Goal: Information Seeking & Learning: Learn about a topic

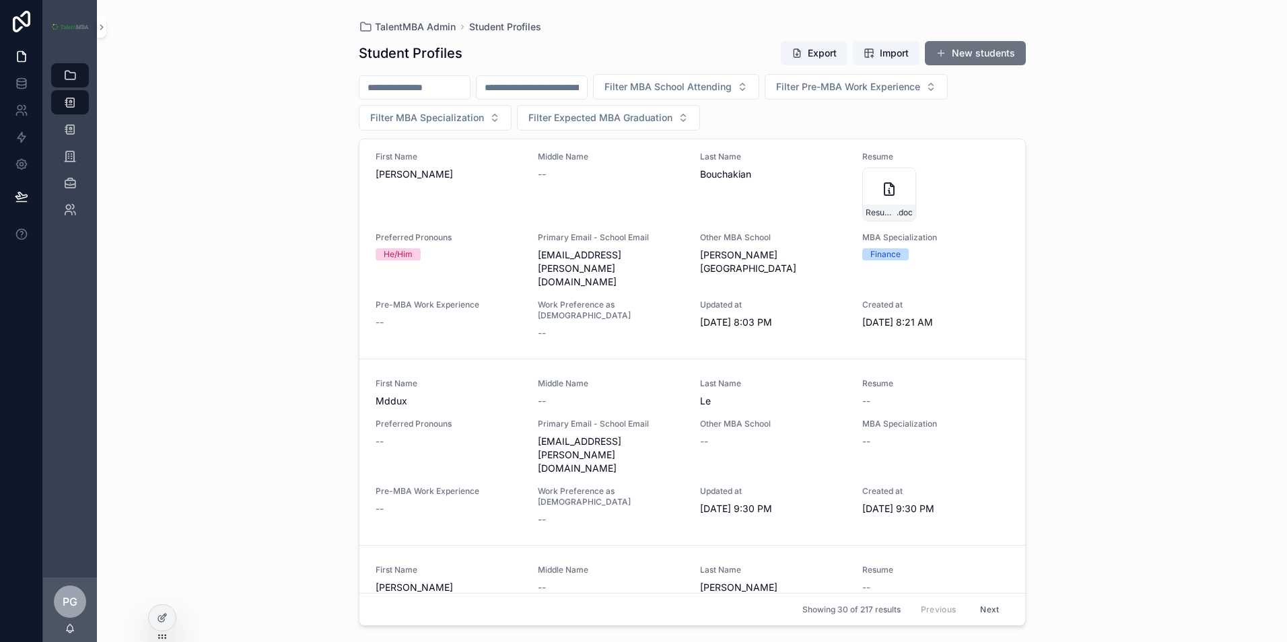
scroll to position [4440, 0]
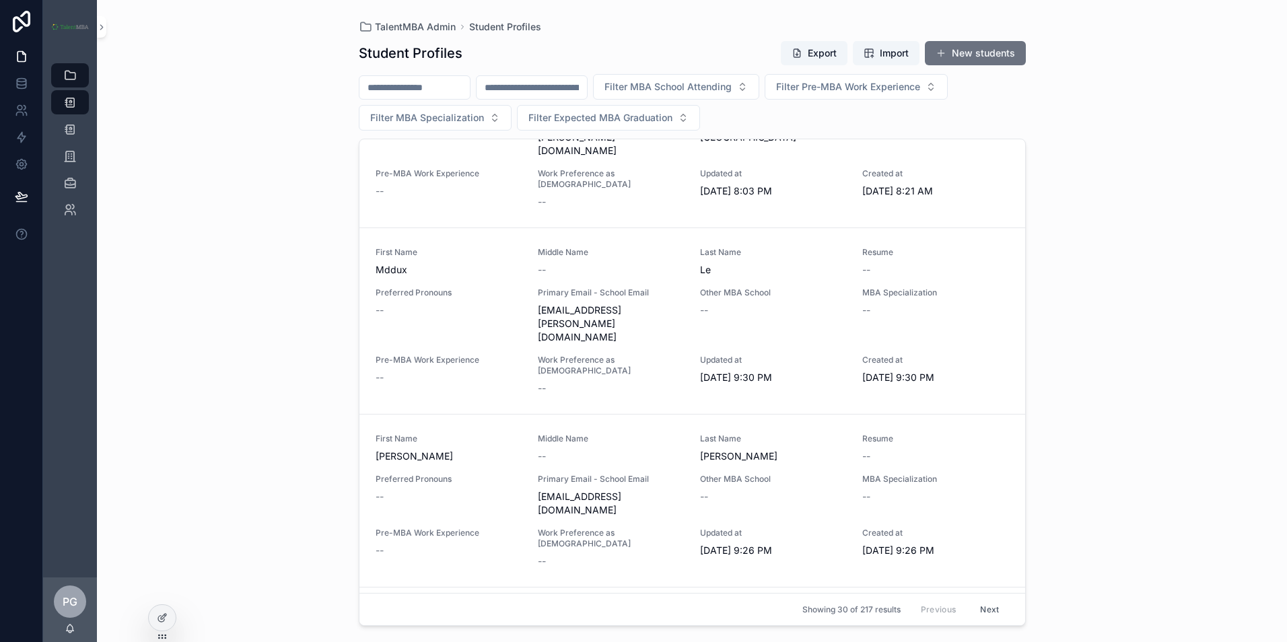
click at [978, 609] on button "Next" at bounding box center [990, 609] width 38 height 21
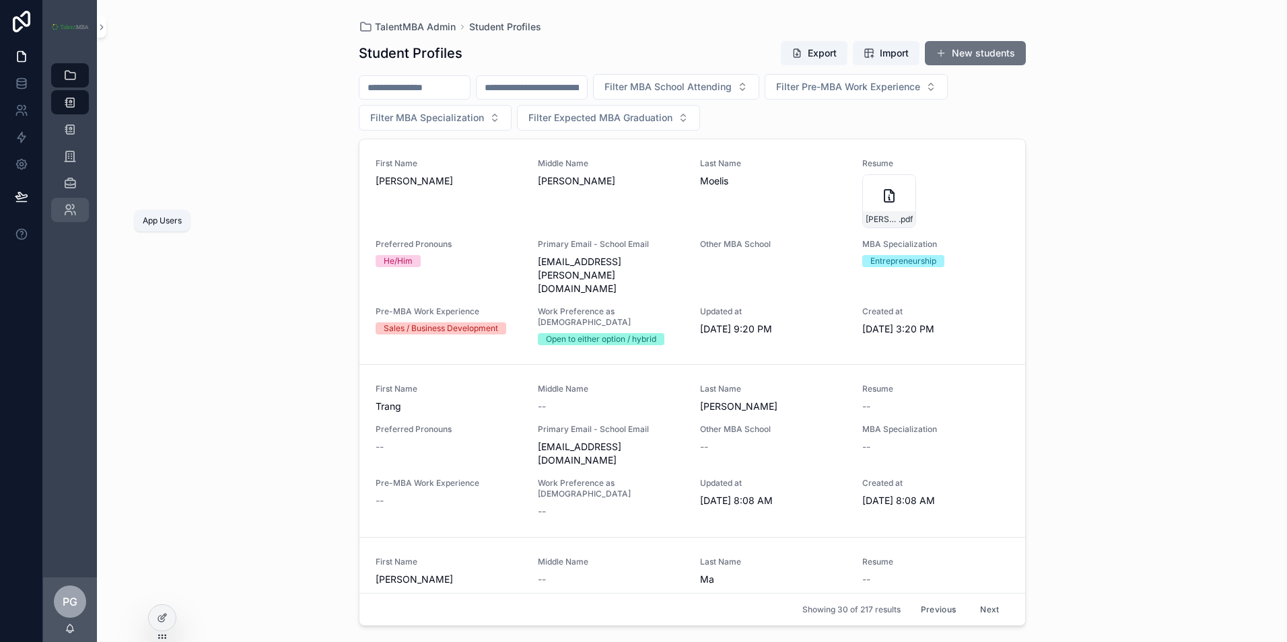
click at [71, 206] on icon "scrollable content" at bounding box center [69, 209] width 13 height 13
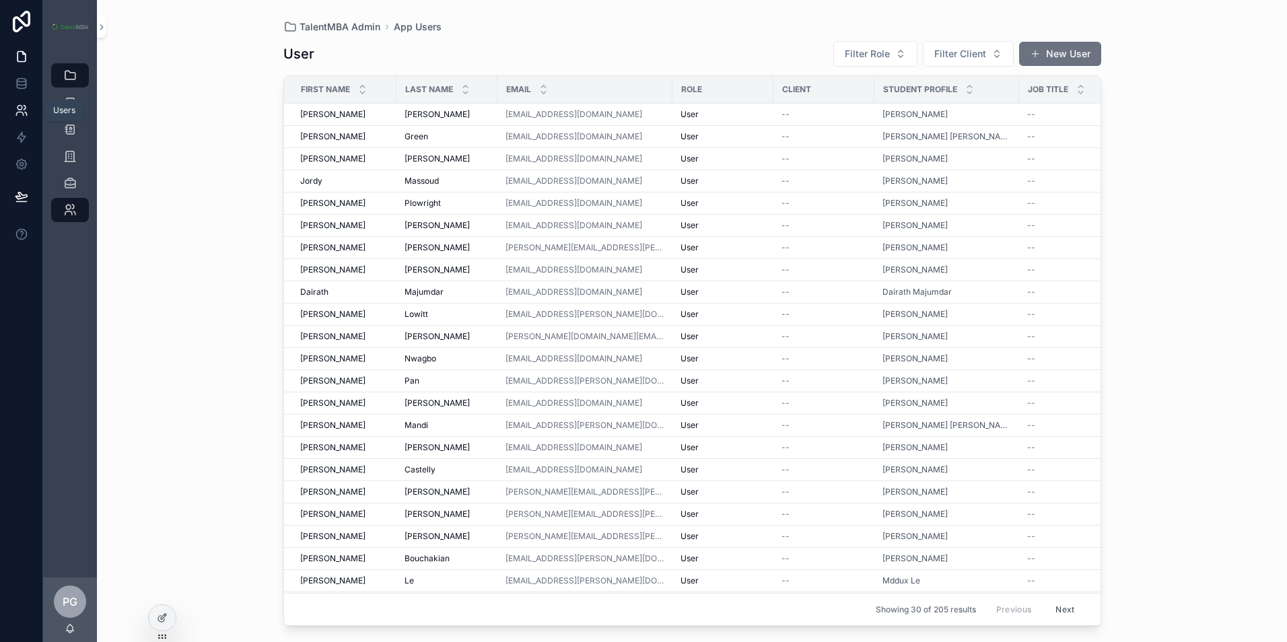
click at [18, 103] on link at bounding box center [21, 110] width 42 height 27
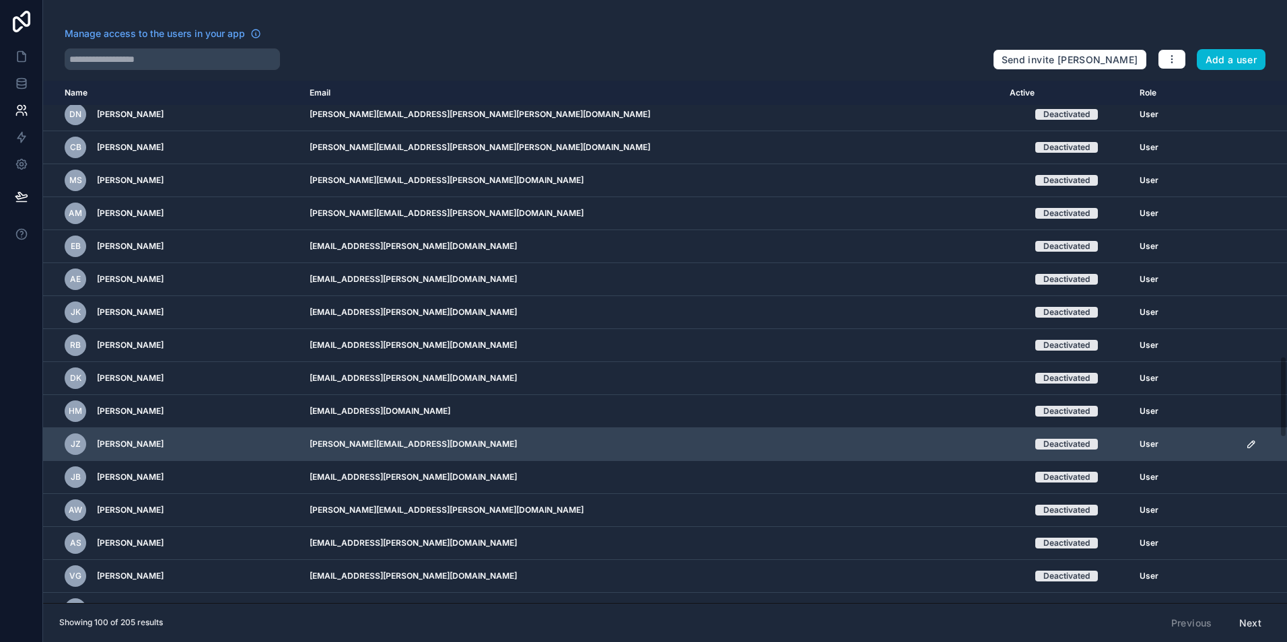
scroll to position [1751, 0]
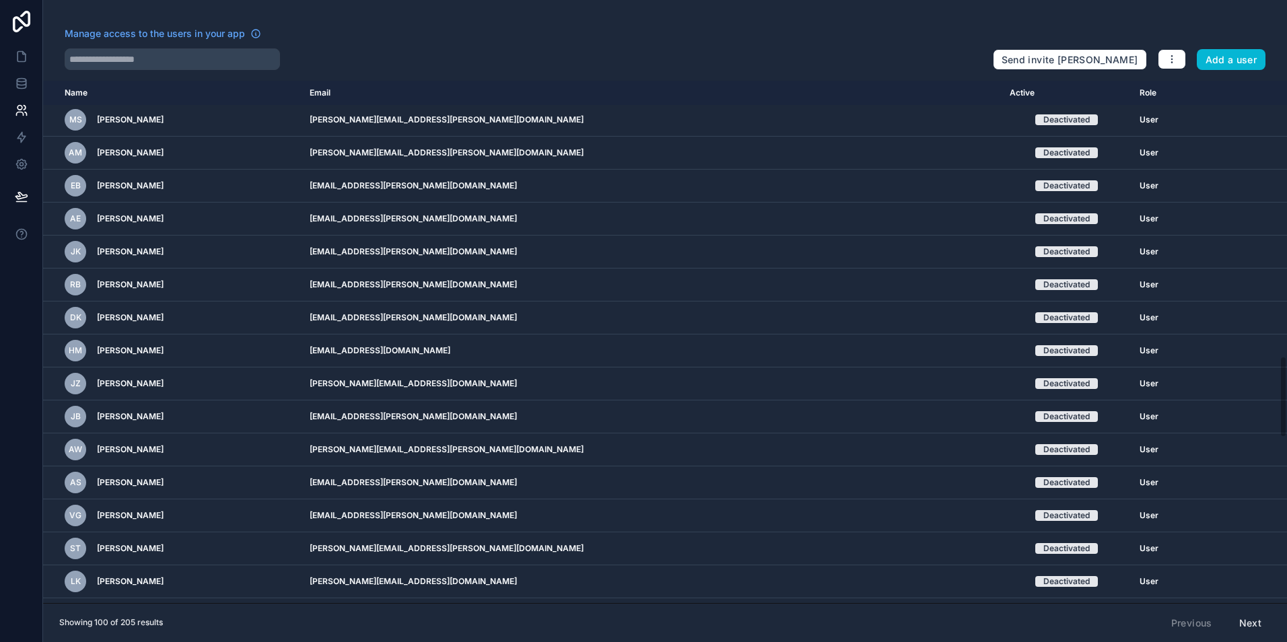
click at [1254, 619] on button "Next" at bounding box center [1250, 623] width 41 height 23
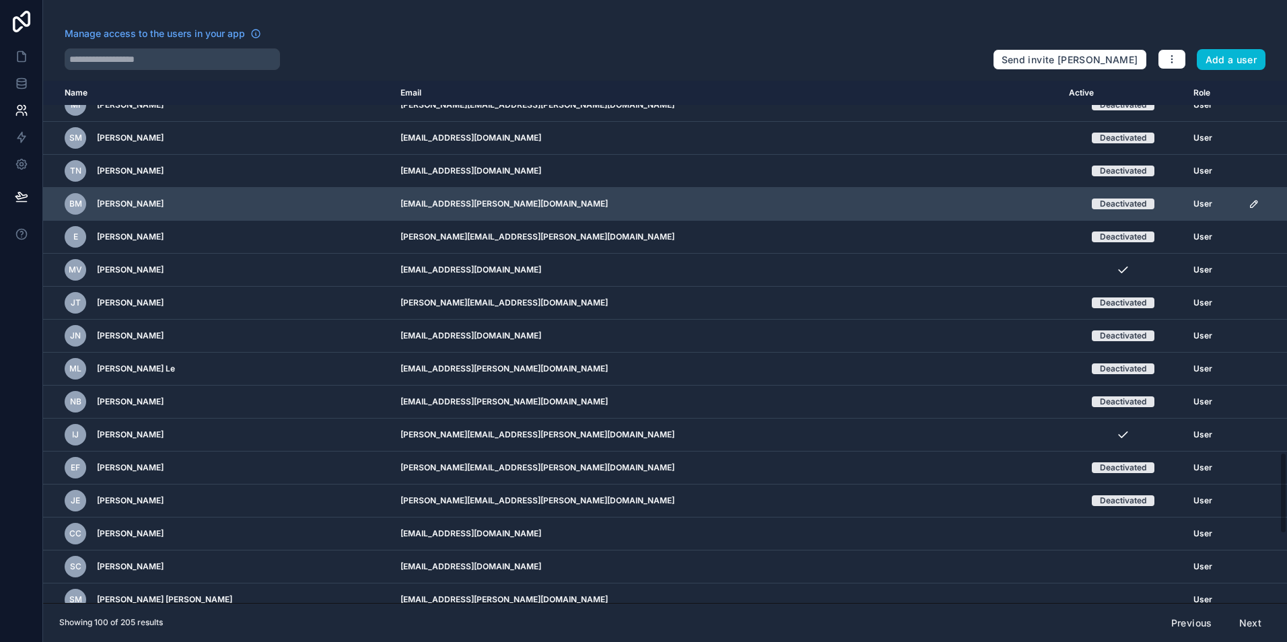
scroll to position [2087, 0]
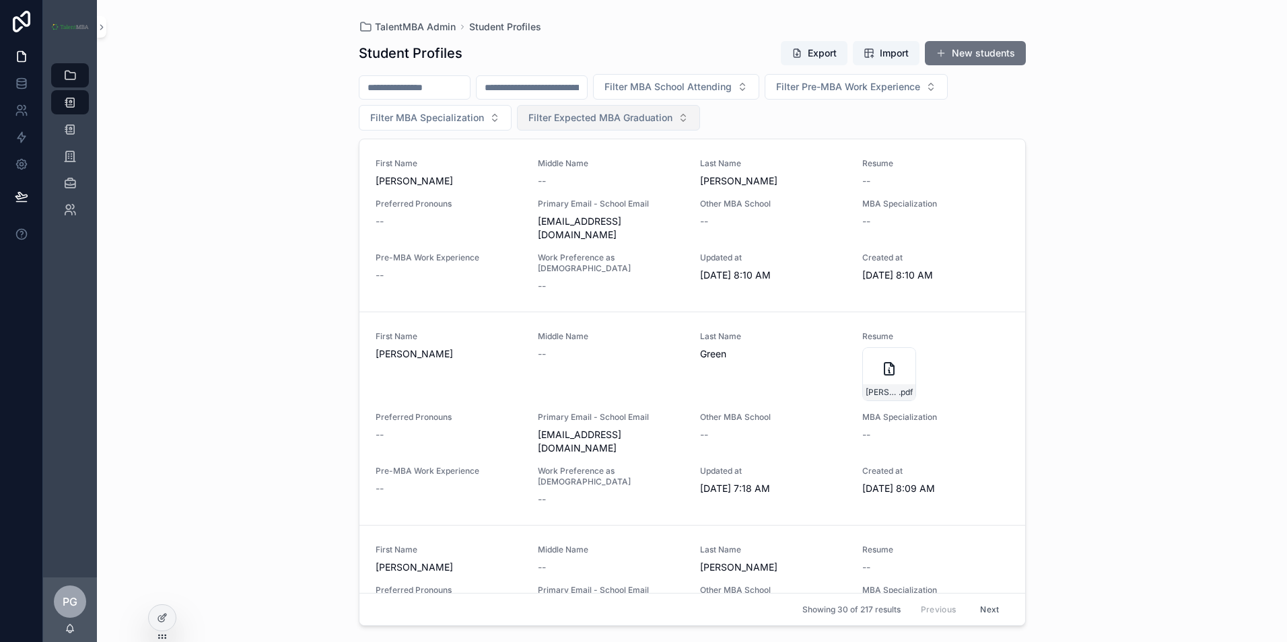
click at [669, 118] on span "Filter Expected MBA Graduation" at bounding box center [601, 117] width 144 height 13
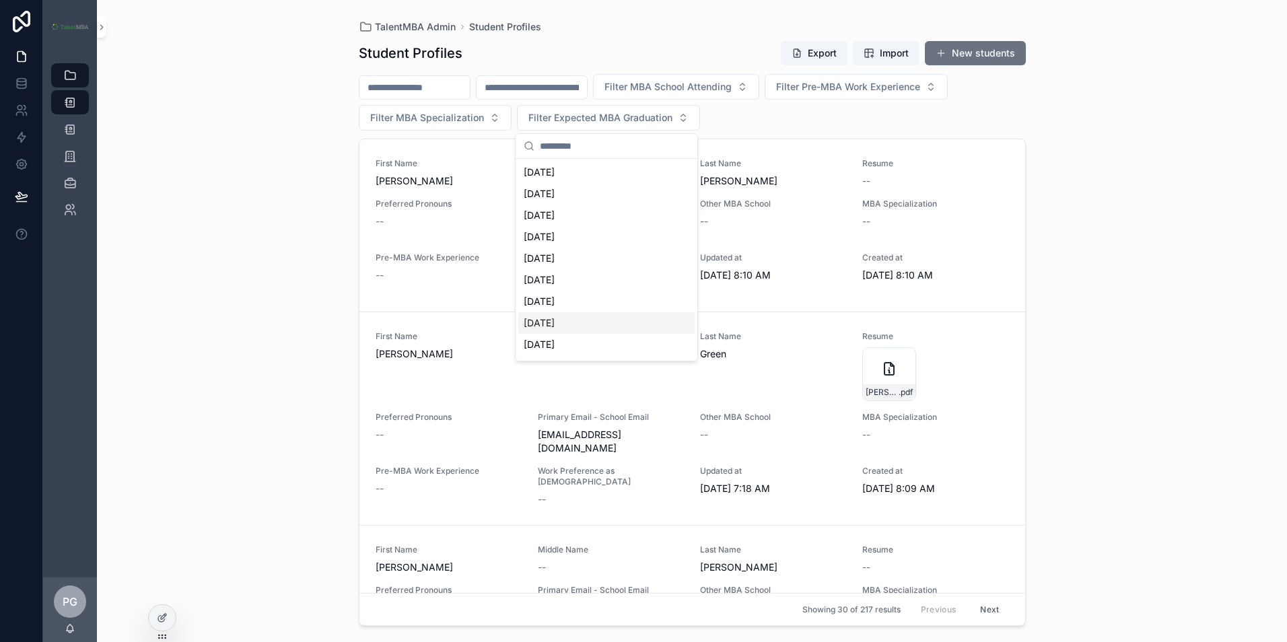
click at [598, 330] on div "[DATE]" at bounding box center [606, 323] width 176 height 22
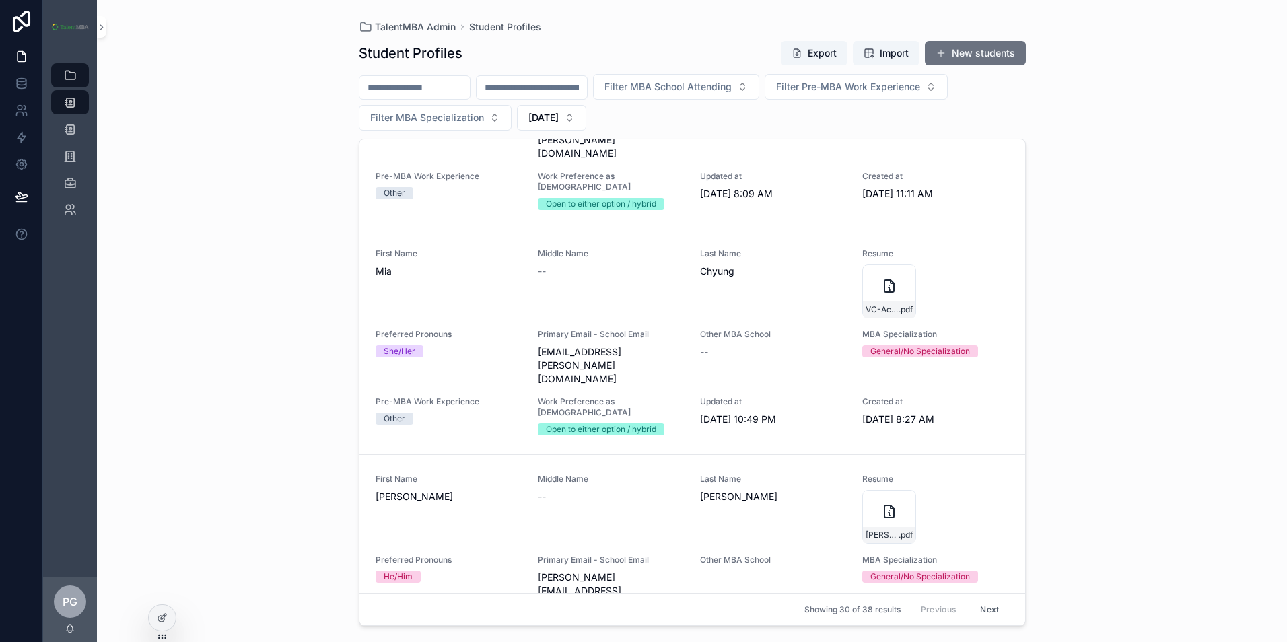
scroll to position [5235, 0]
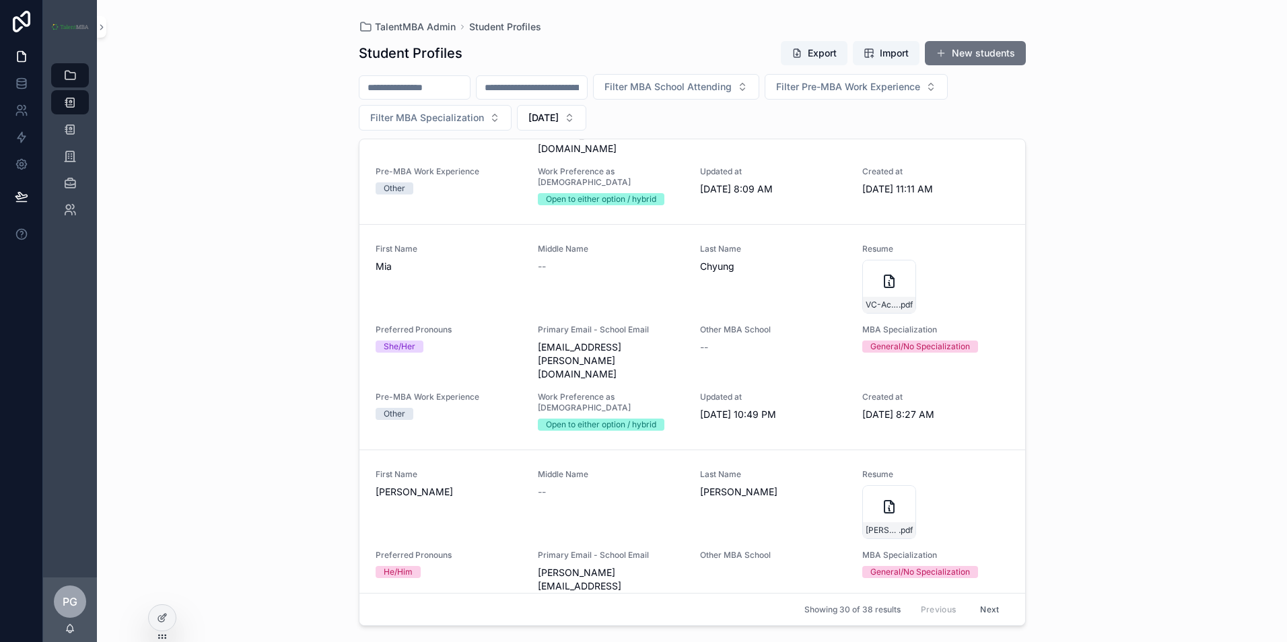
click at [982, 613] on button "Next" at bounding box center [990, 609] width 38 height 21
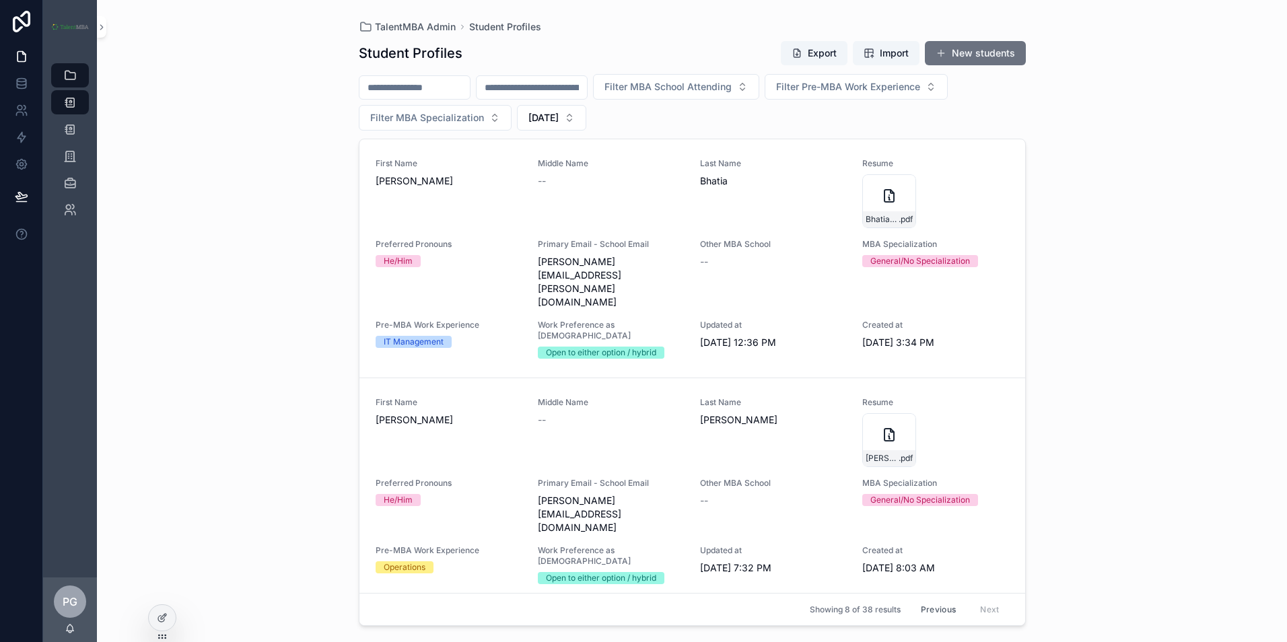
click at [937, 610] on button "Previous" at bounding box center [939, 609] width 54 height 21
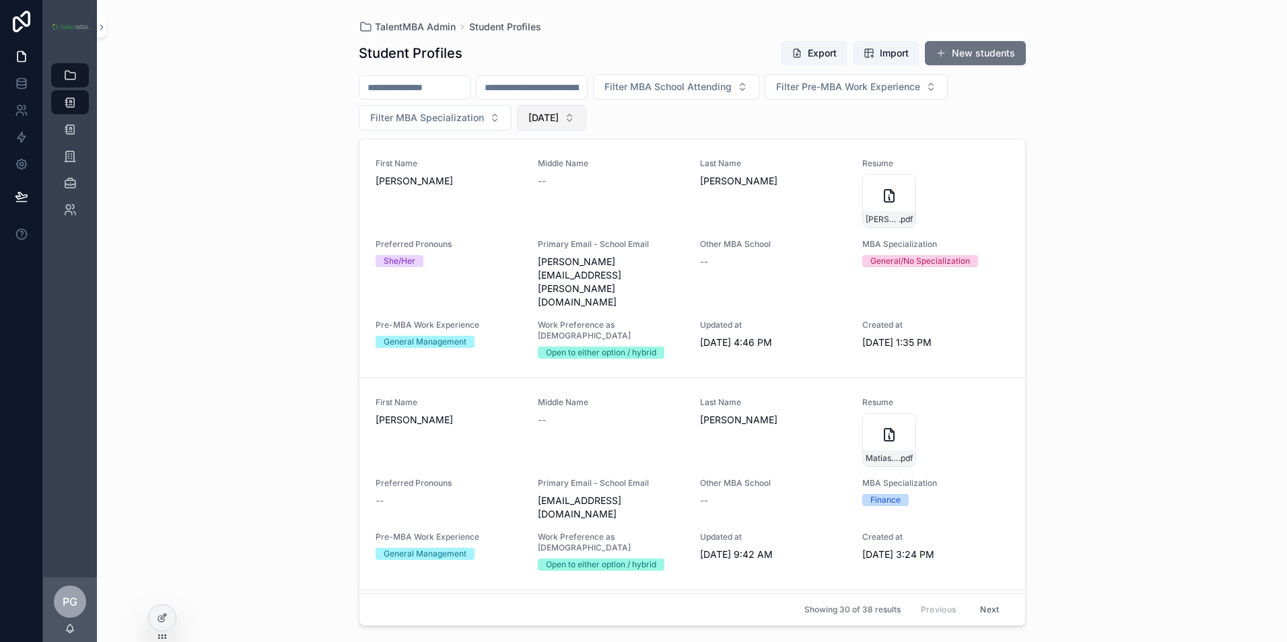
click at [586, 122] on button "[DATE]" at bounding box center [551, 118] width 69 height 26
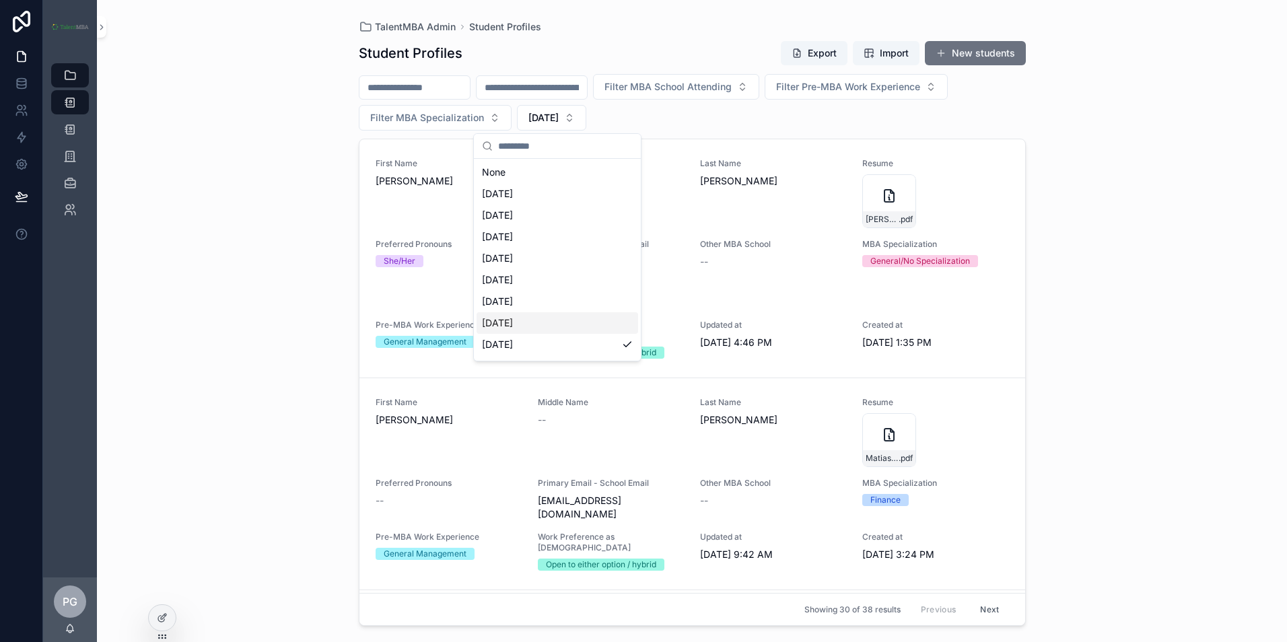
click at [562, 323] on div "[DATE]" at bounding box center [558, 323] width 162 height 22
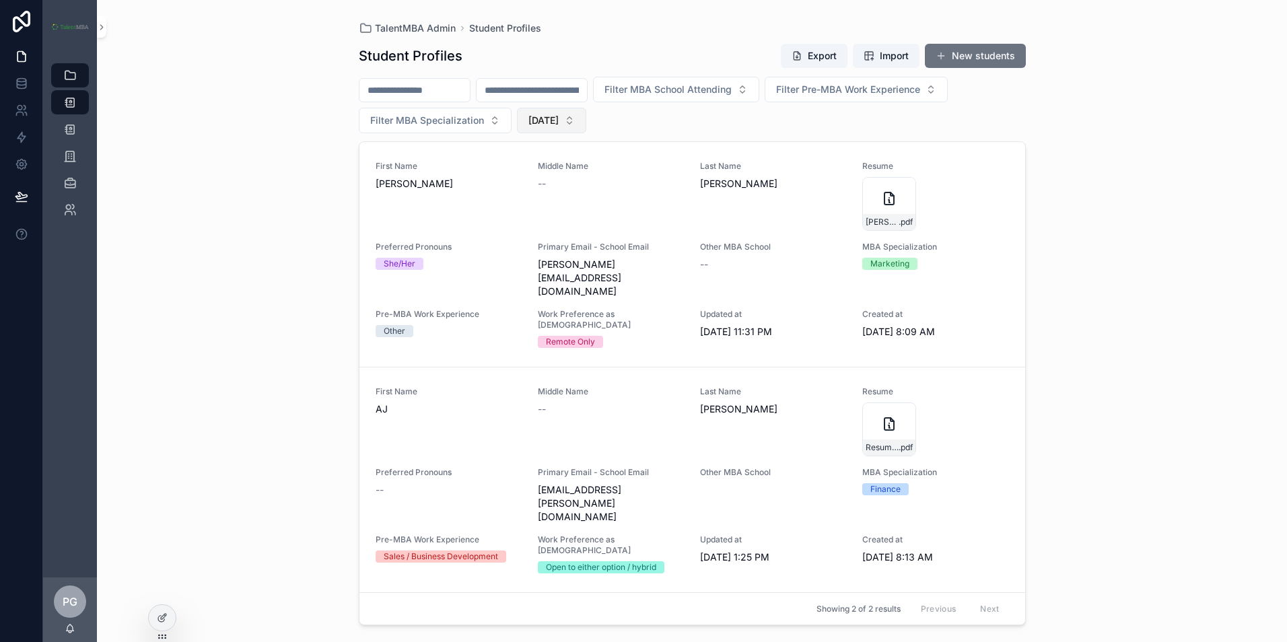
click at [586, 125] on button "[DATE]" at bounding box center [551, 121] width 69 height 26
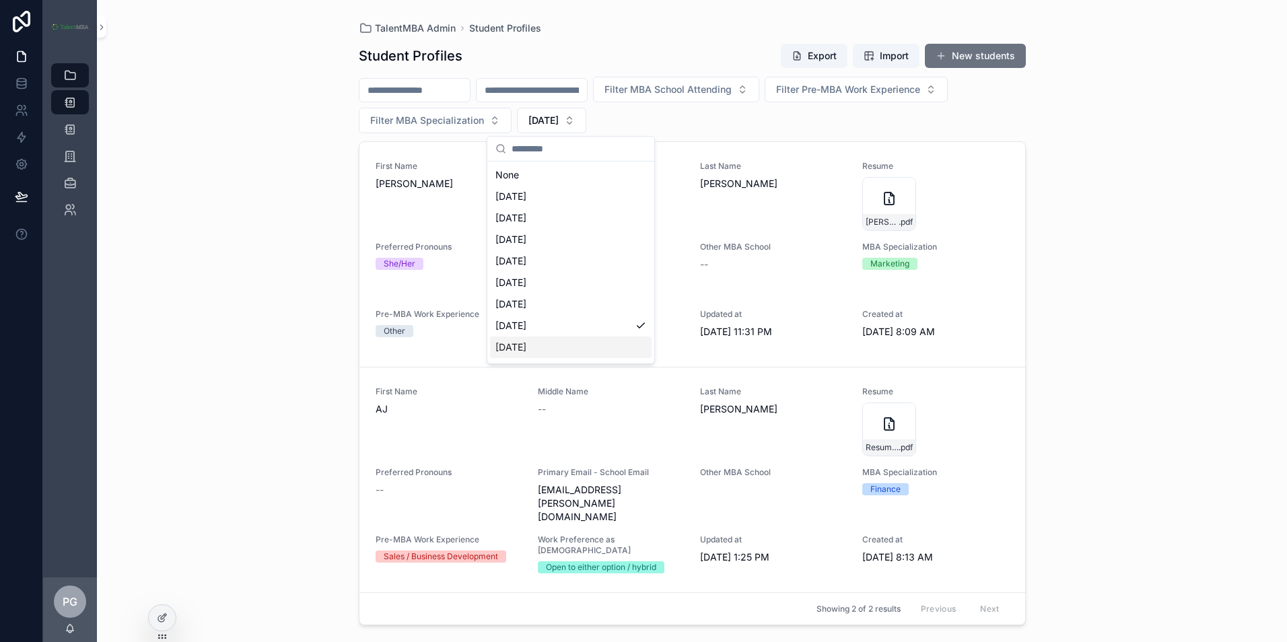
click at [580, 349] on div "[DATE]" at bounding box center [571, 348] width 162 height 22
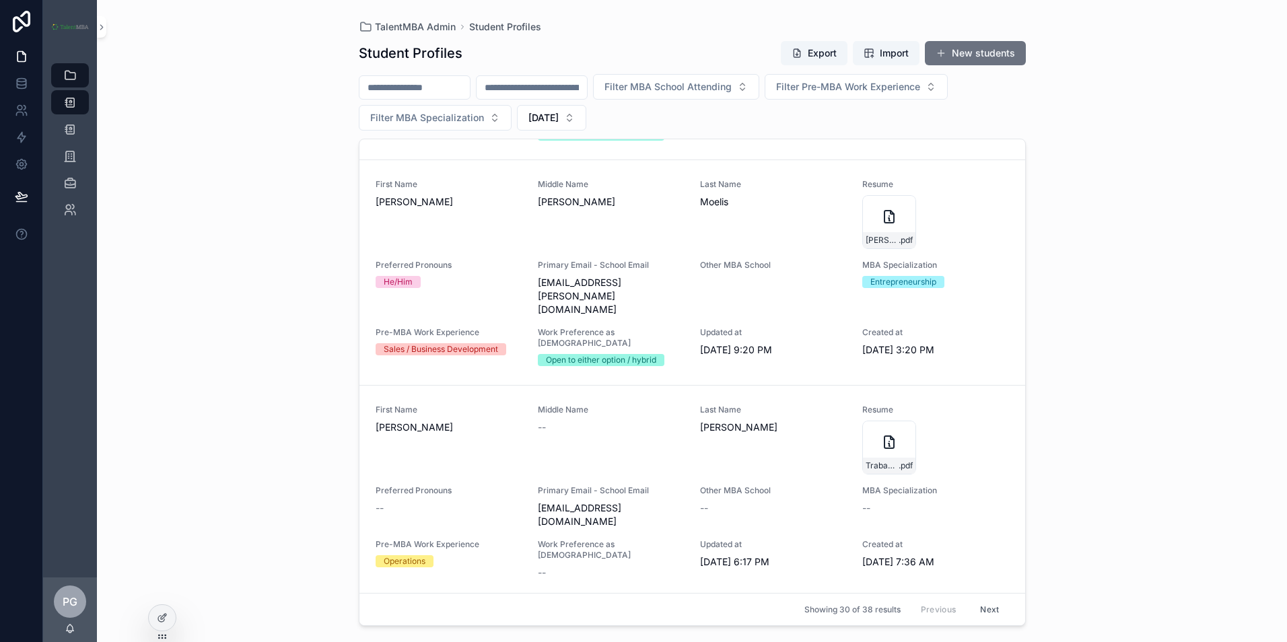
scroll to position [382, 0]
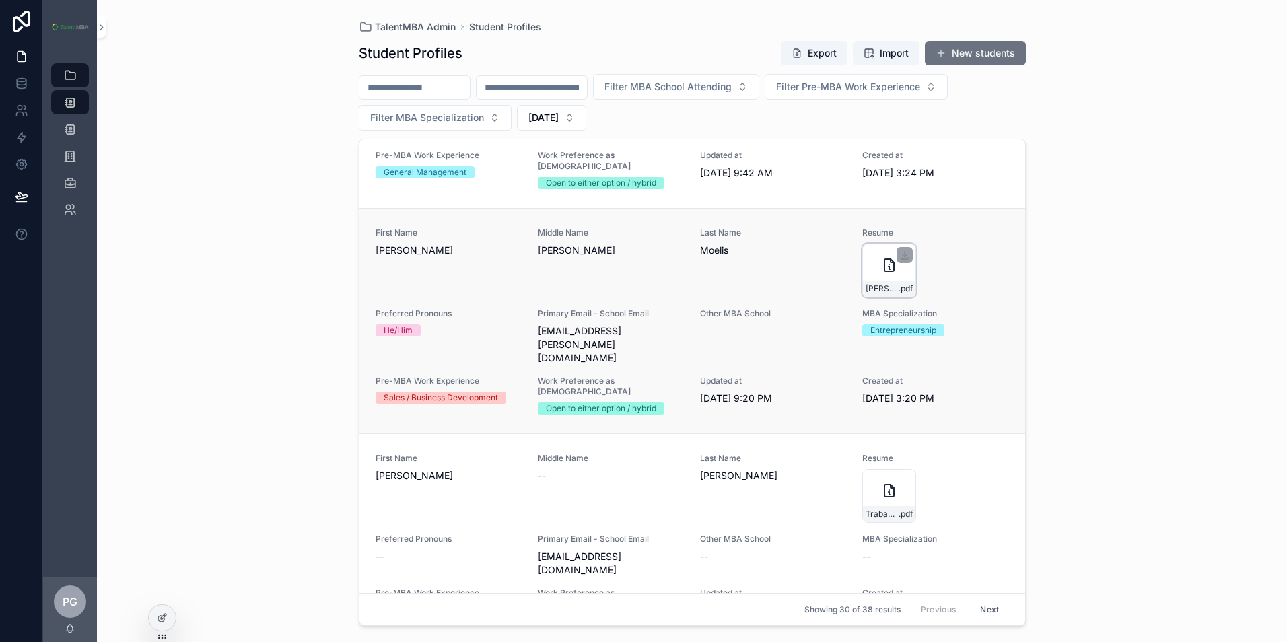
click at [893, 244] on div "[PERSON_NAME]-Resume .pdf" at bounding box center [889, 271] width 54 height 54
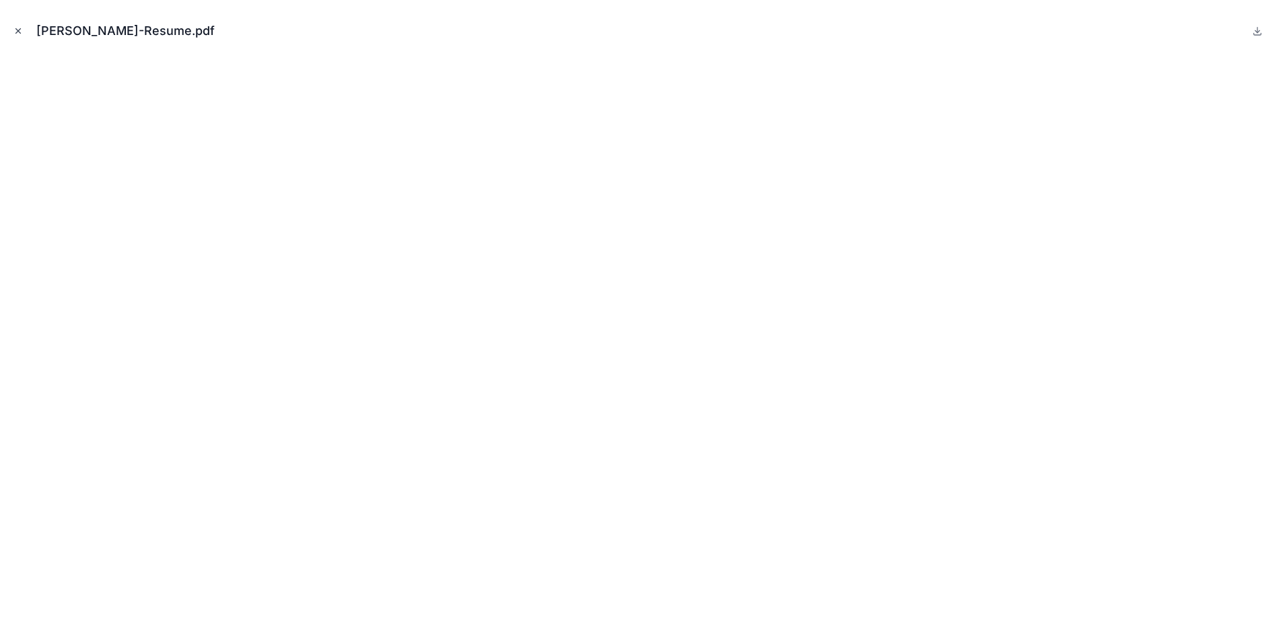
click at [13, 31] on icon "Close modal" at bounding box center [17, 30] width 9 height 9
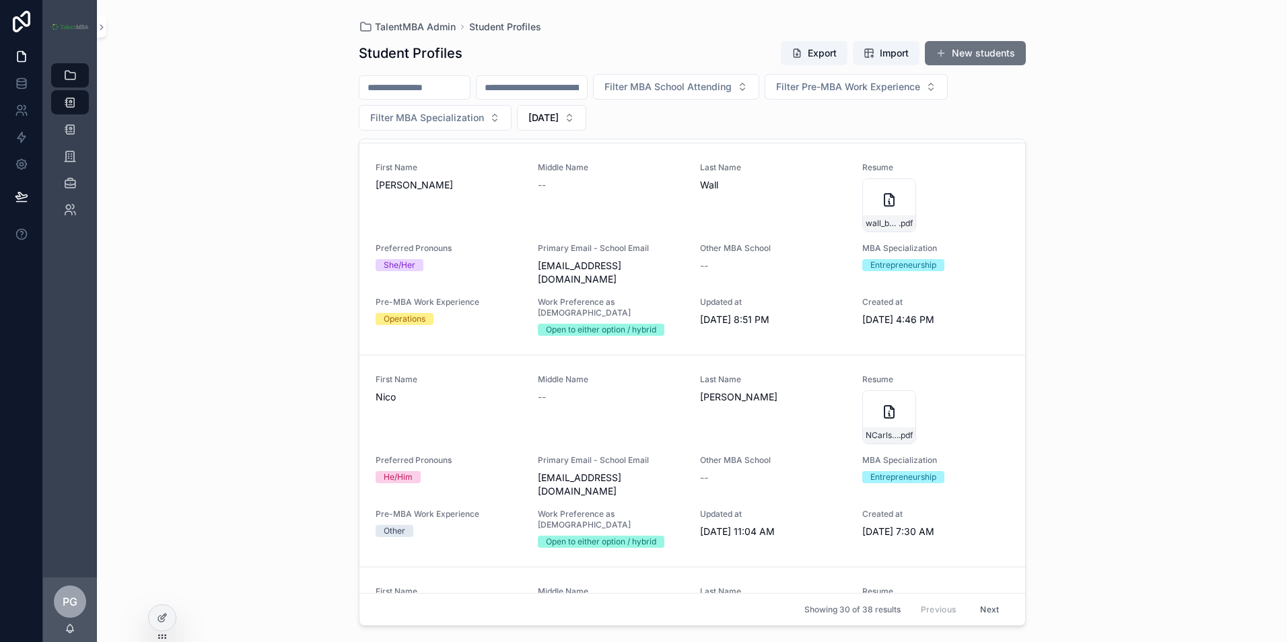
scroll to position [3230, 0]
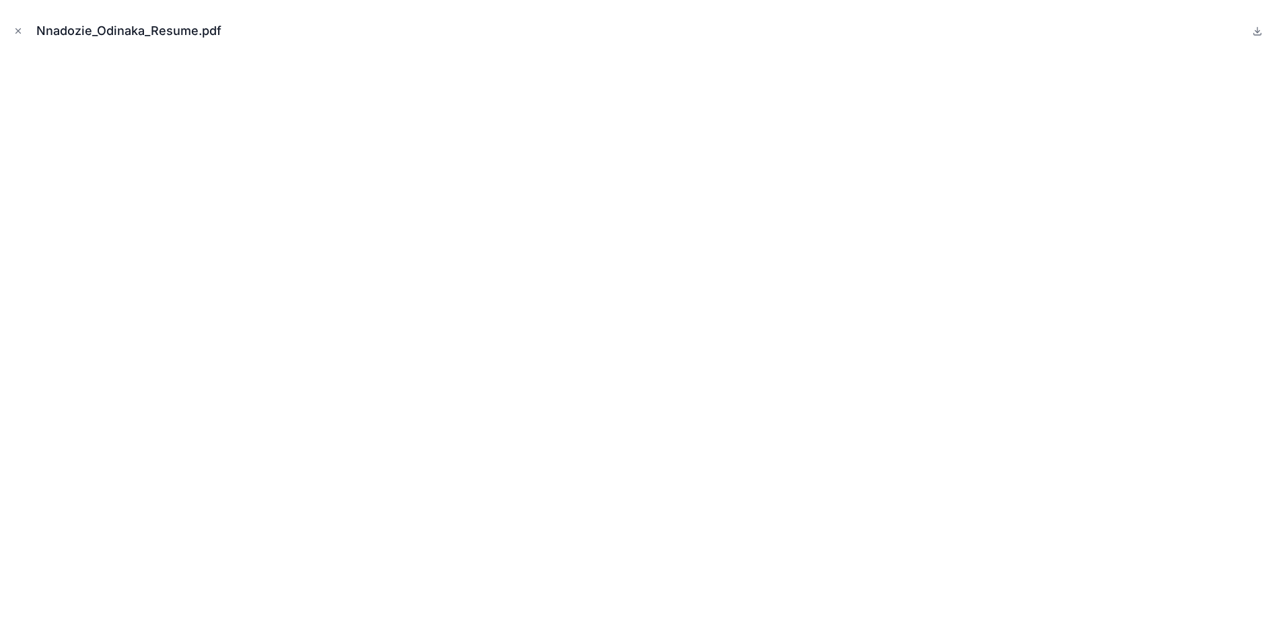
scroll to position [3244, 0]
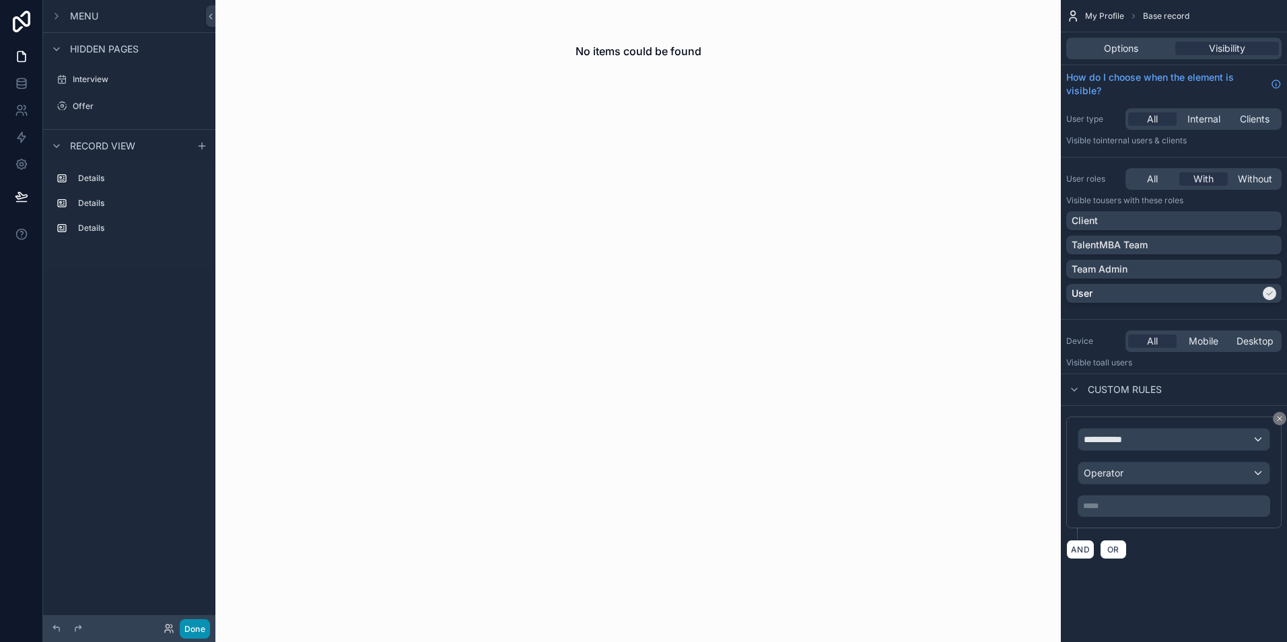
click at [201, 634] on button "Done" at bounding box center [195, 629] width 30 height 20
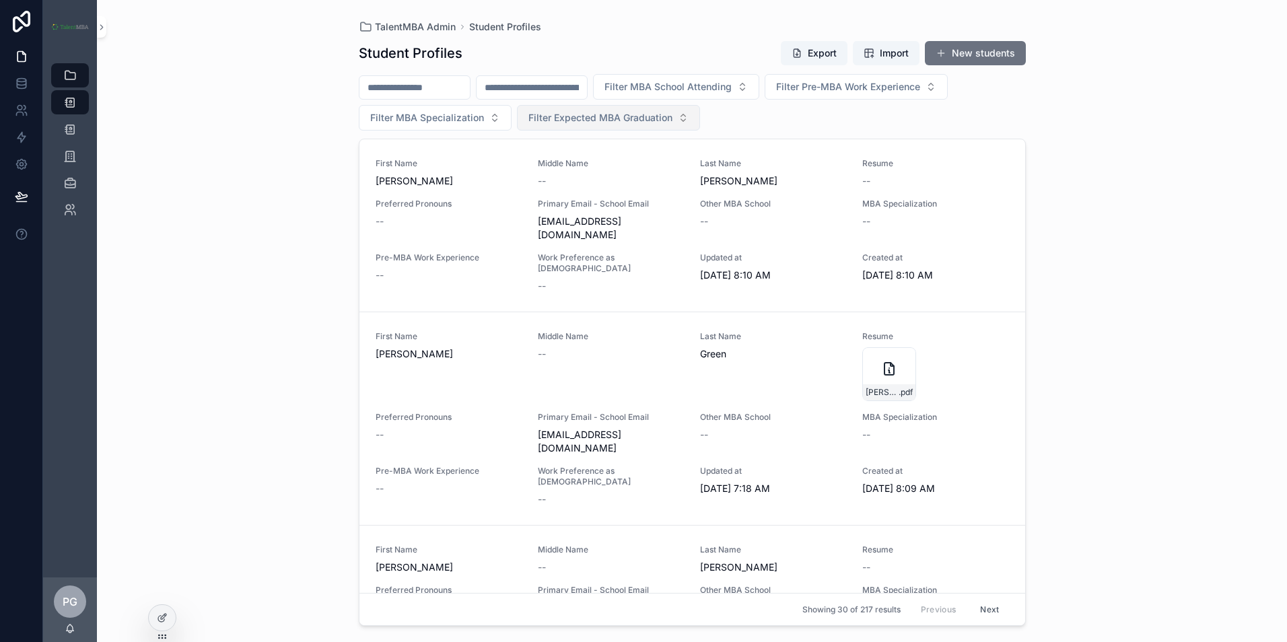
click at [638, 116] on span "Filter Expected MBA Graduation" at bounding box center [601, 117] width 144 height 13
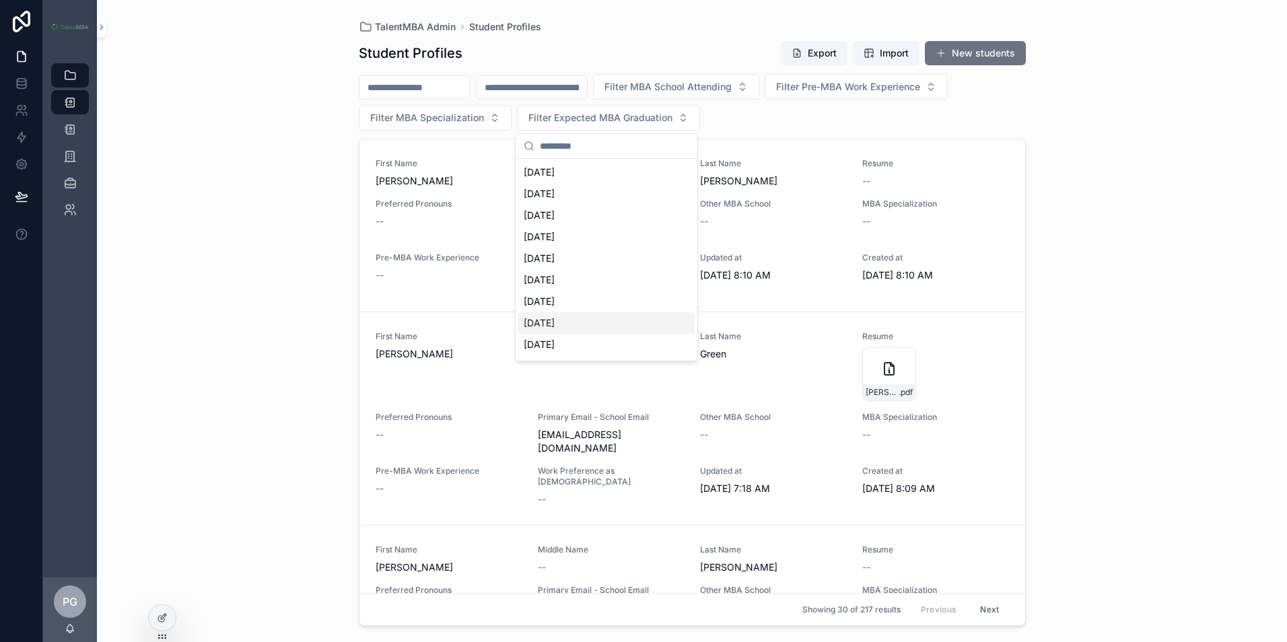
click at [597, 316] on div "[DATE]" at bounding box center [606, 323] width 176 height 22
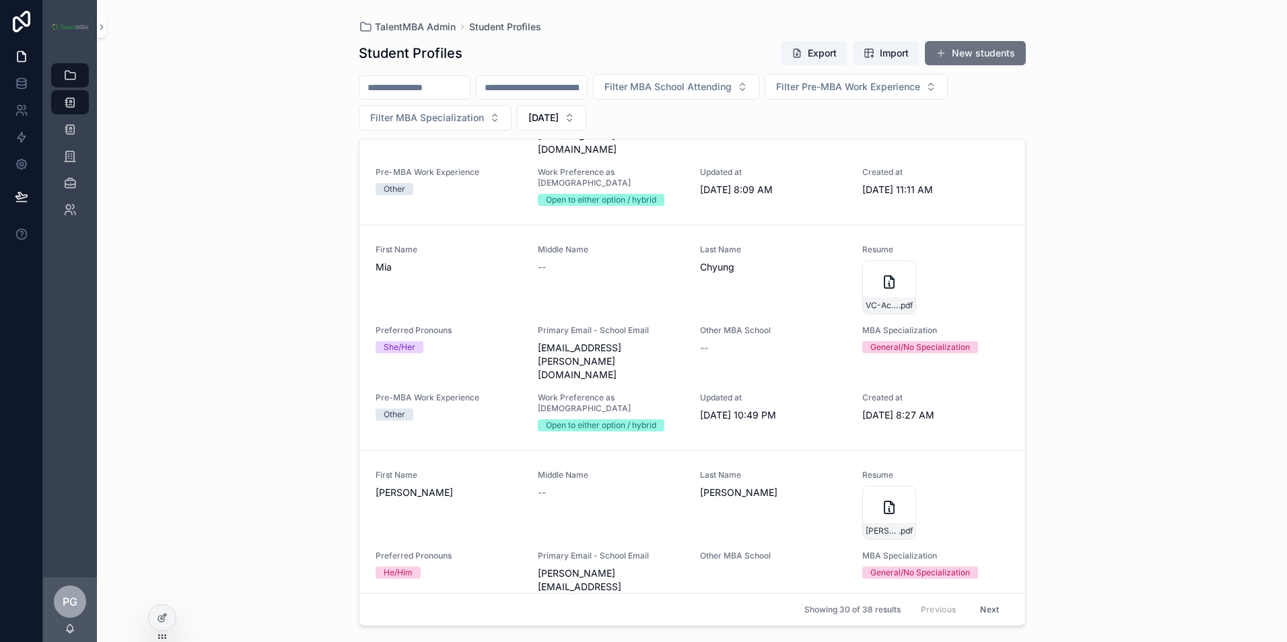
scroll to position [5235, 0]
click at [990, 610] on button "Next" at bounding box center [990, 609] width 38 height 21
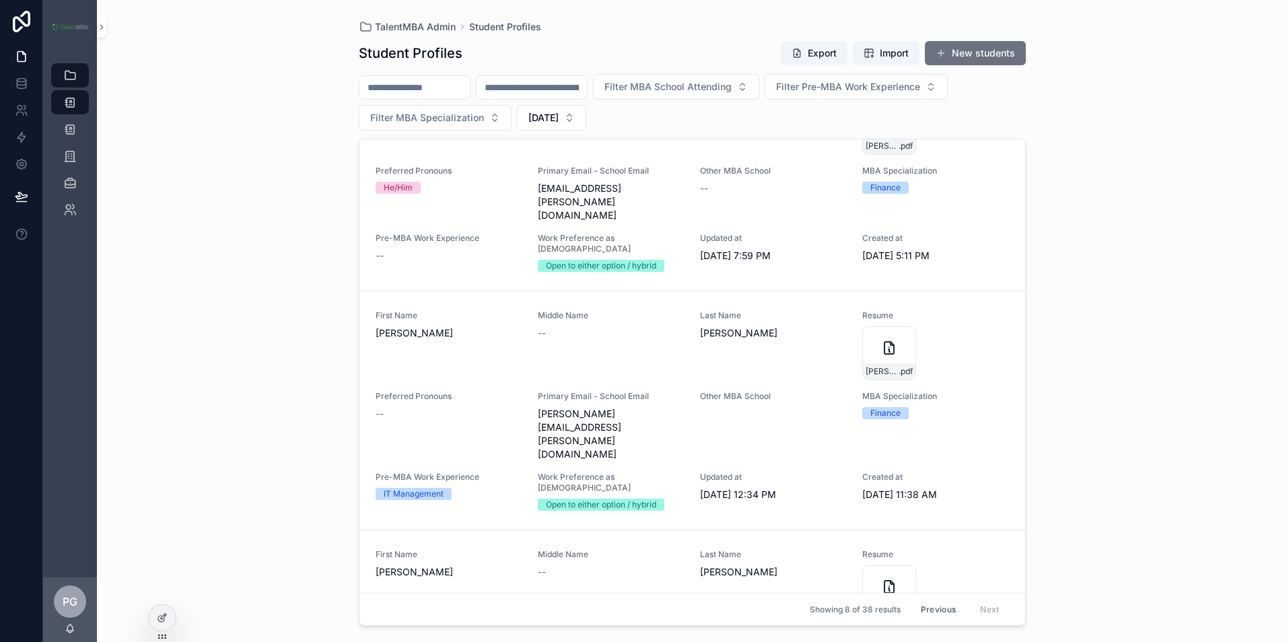
scroll to position [539, 0]
click at [889, 339] on icon "scrollable content" at bounding box center [889, 347] width 16 height 16
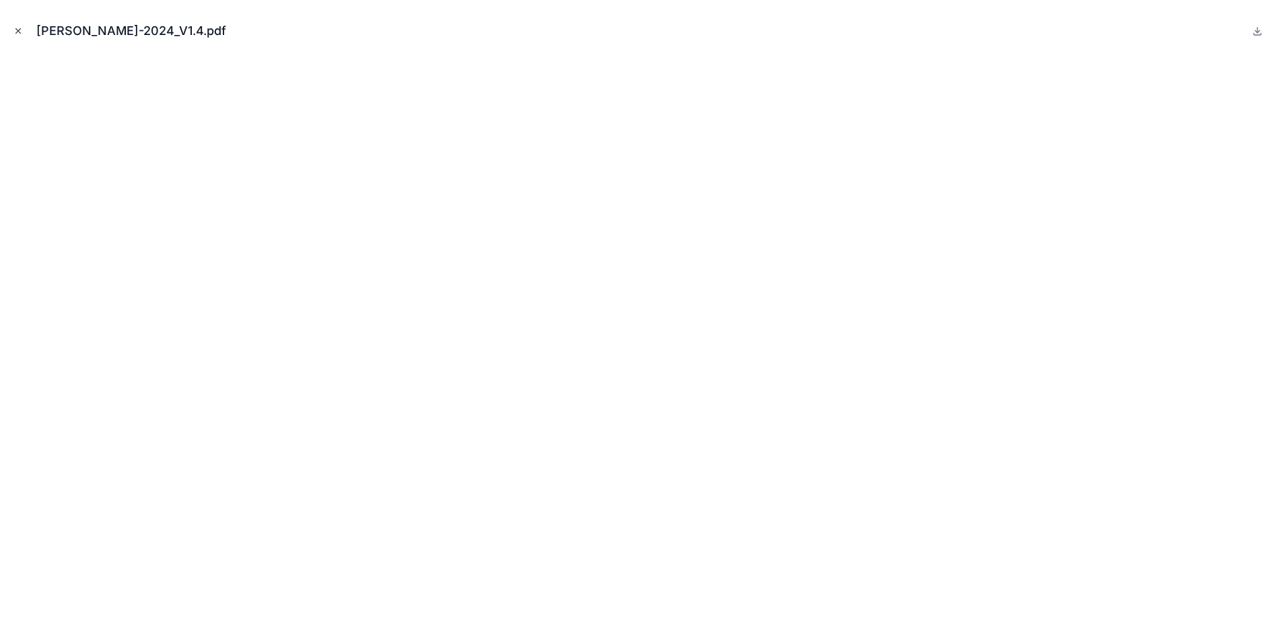
click at [18, 33] on icon "Close modal" at bounding box center [17, 30] width 9 height 9
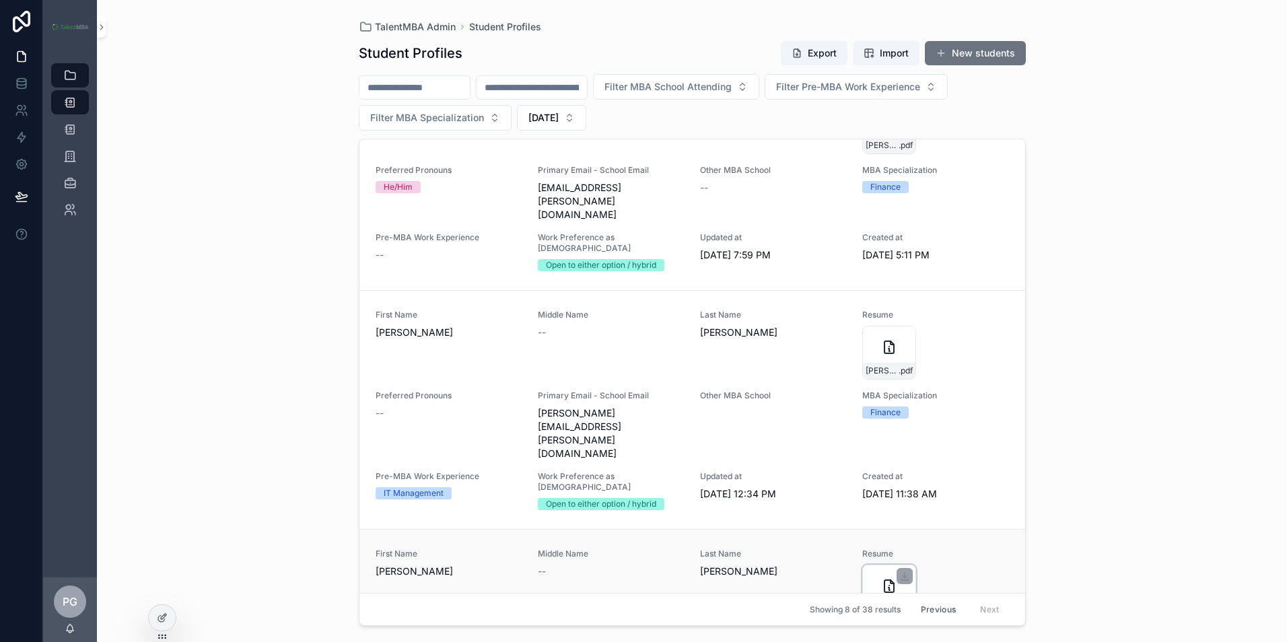
click at [889, 588] on icon "scrollable content" at bounding box center [889, 589] width 1 height 3
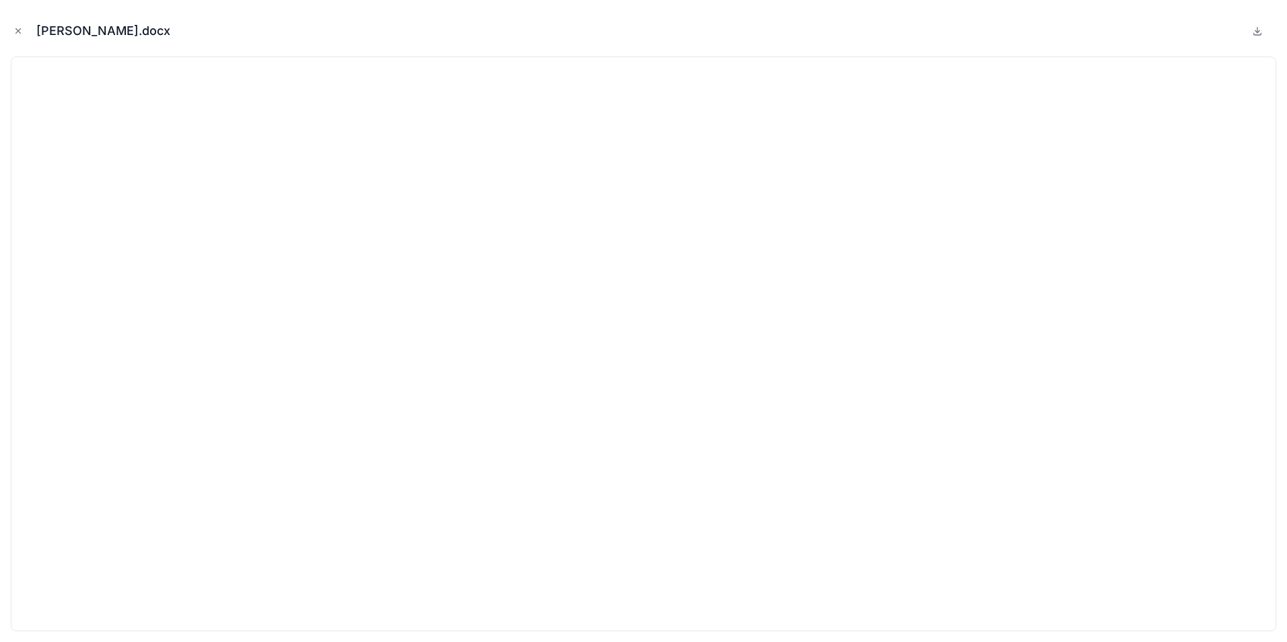
click at [17, 30] on icon "Close modal" at bounding box center [17, 30] width 9 height 9
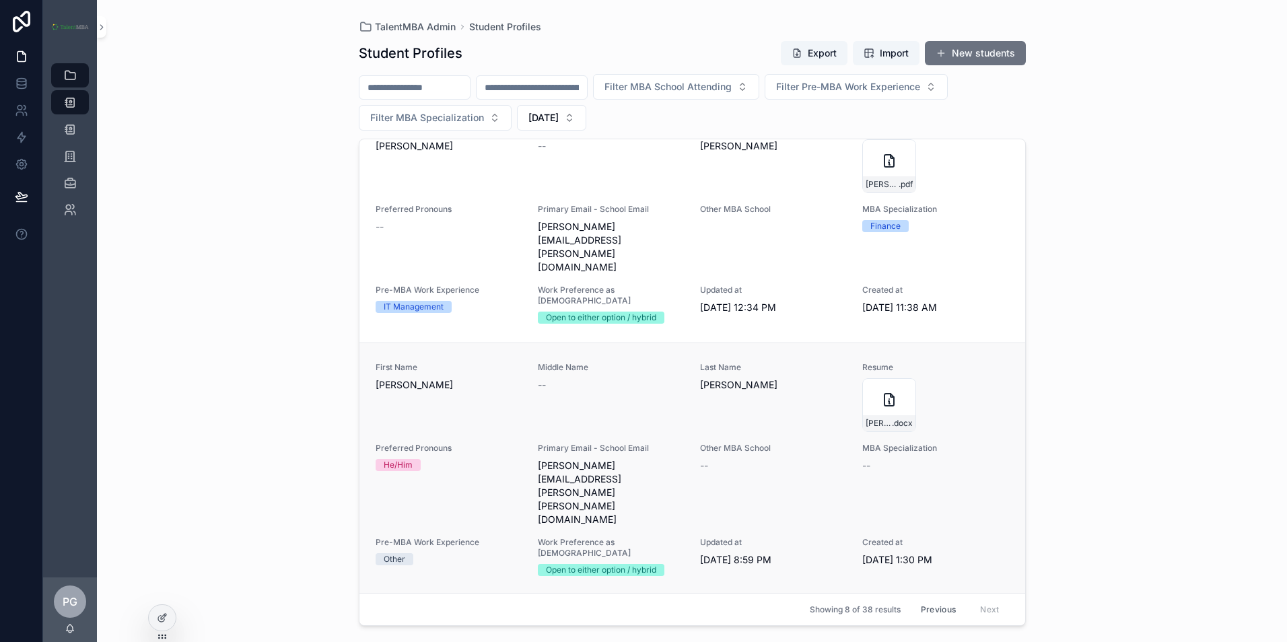
scroll to position [741, 0]
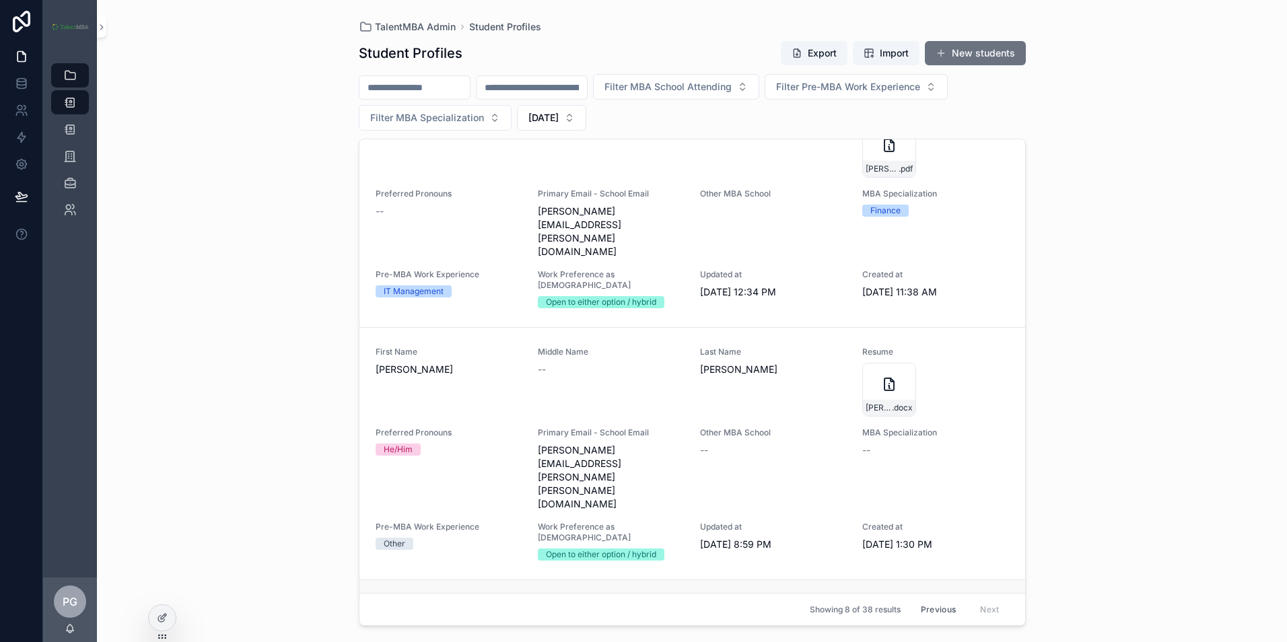
click at [885, 631] on icon "scrollable content" at bounding box center [889, 637] width 9 height 12
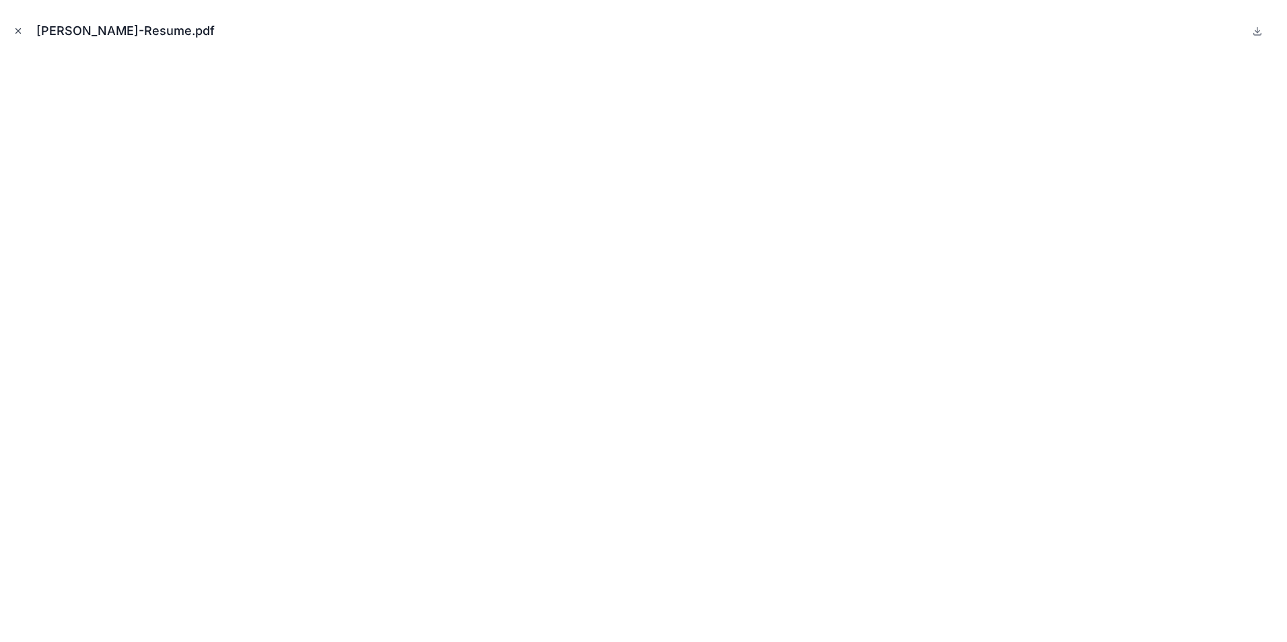
click at [15, 26] on button "Close modal" at bounding box center [18, 31] width 15 height 15
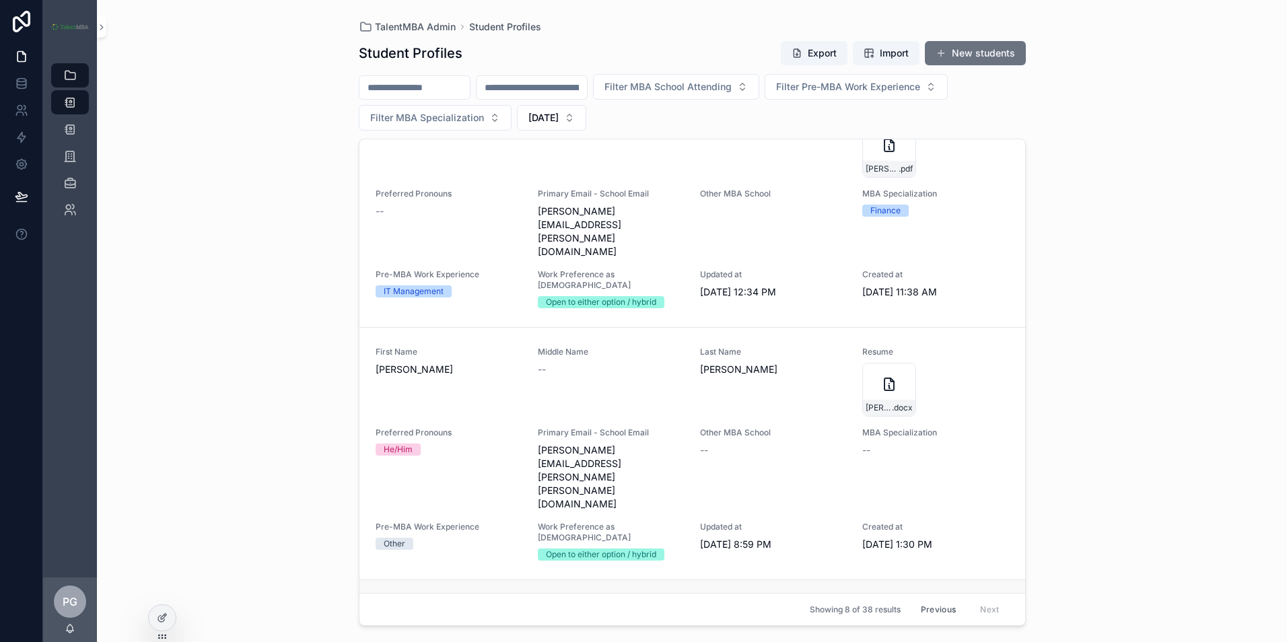
click at [885, 631] on icon "scrollable content" at bounding box center [889, 637] width 9 height 12
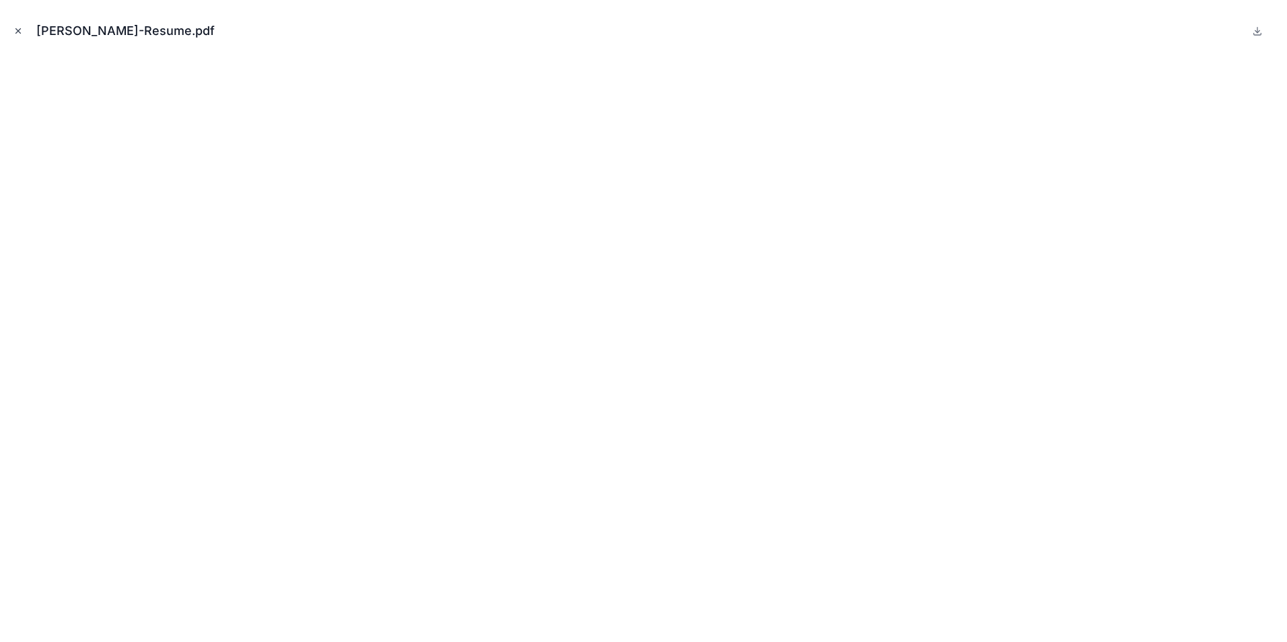
click at [17, 30] on icon "Close modal" at bounding box center [17, 30] width 9 height 9
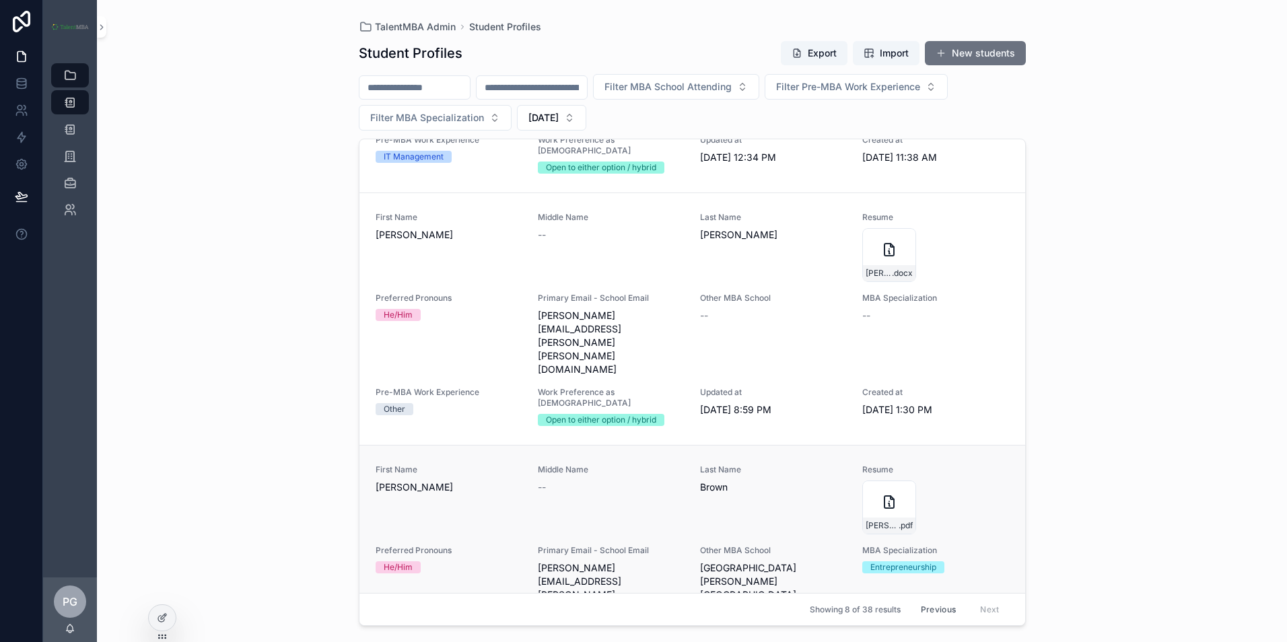
scroll to position [943, 0]
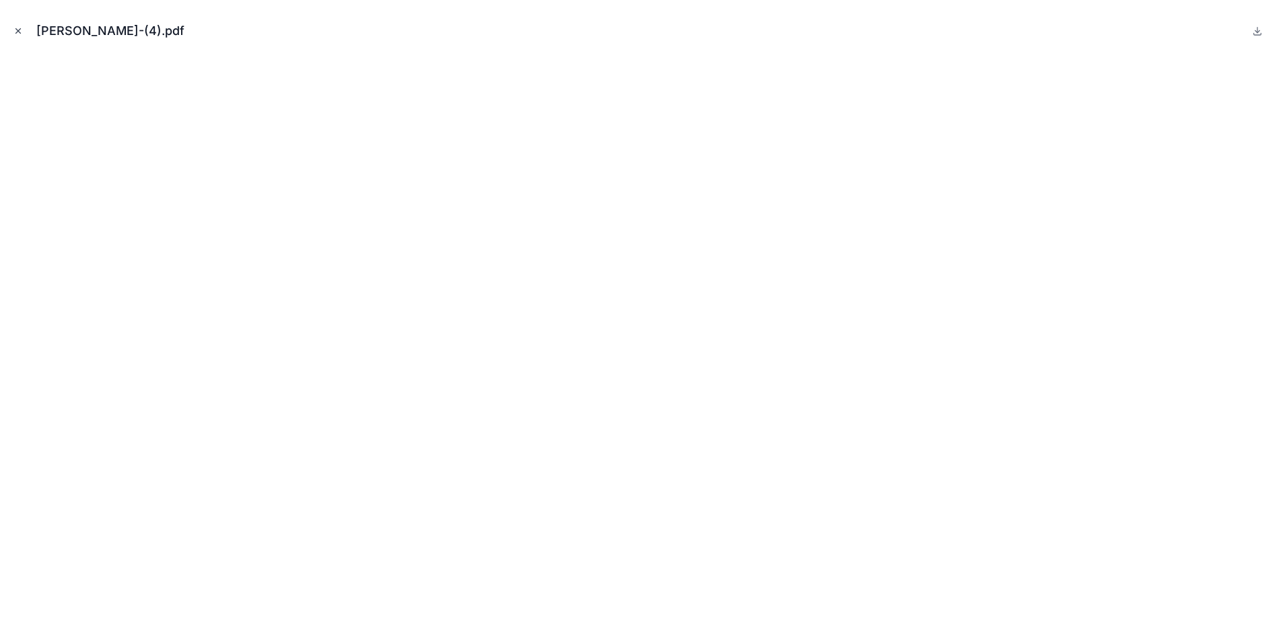
click at [20, 32] on icon "Close modal" at bounding box center [18, 31] width 5 height 5
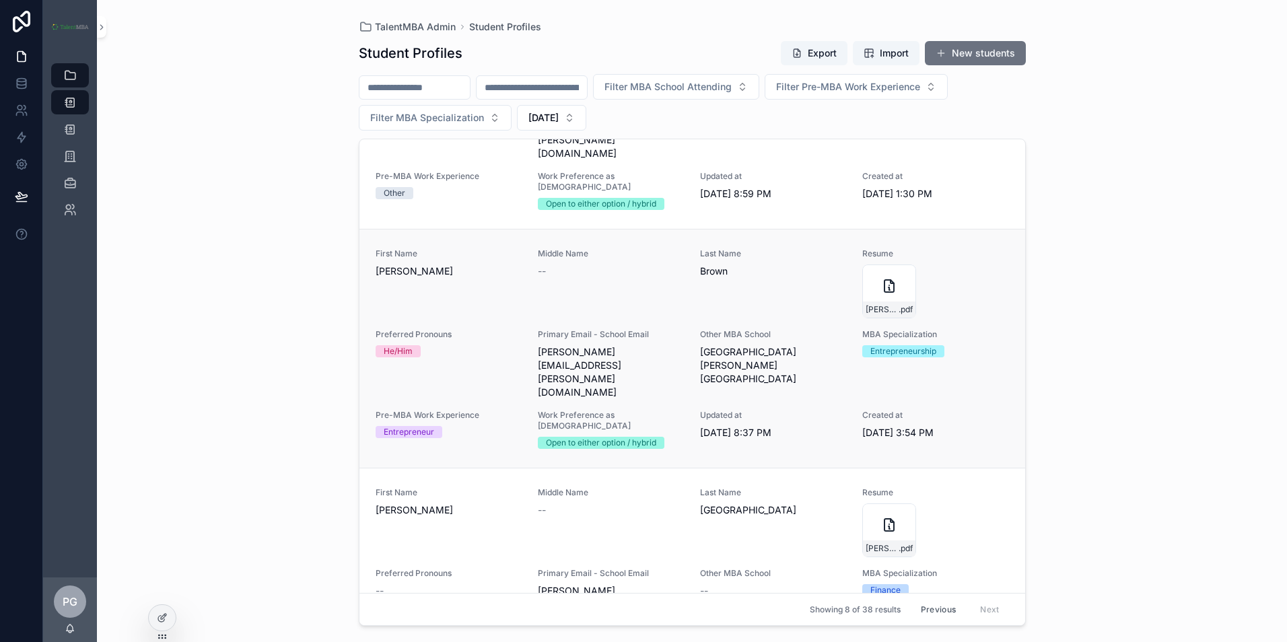
scroll to position [1113, 0]
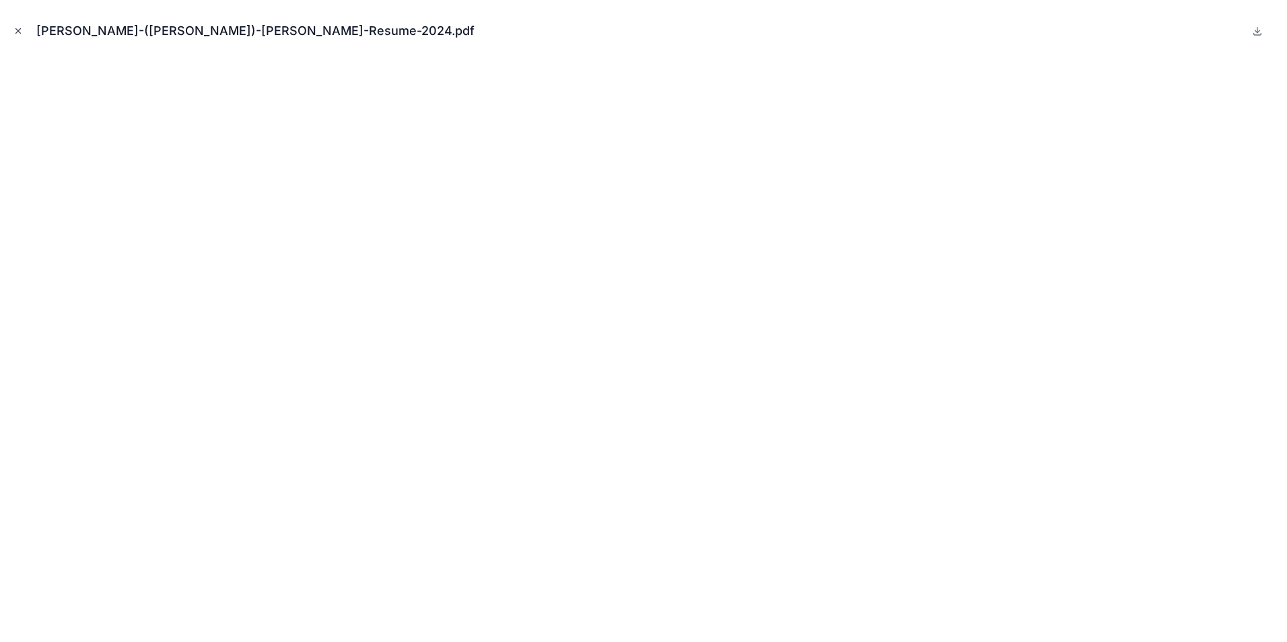
click at [21, 29] on icon "Close modal" at bounding box center [17, 30] width 9 height 9
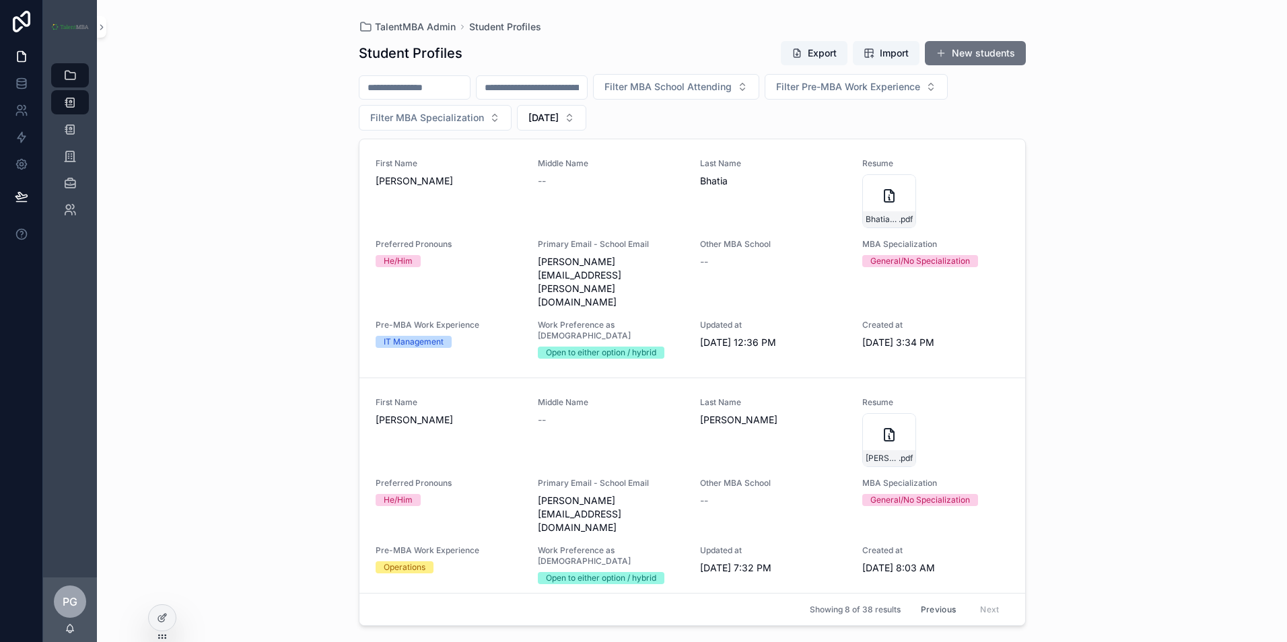
click at [939, 609] on button "Previous" at bounding box center [939, 609] width 54 height 21
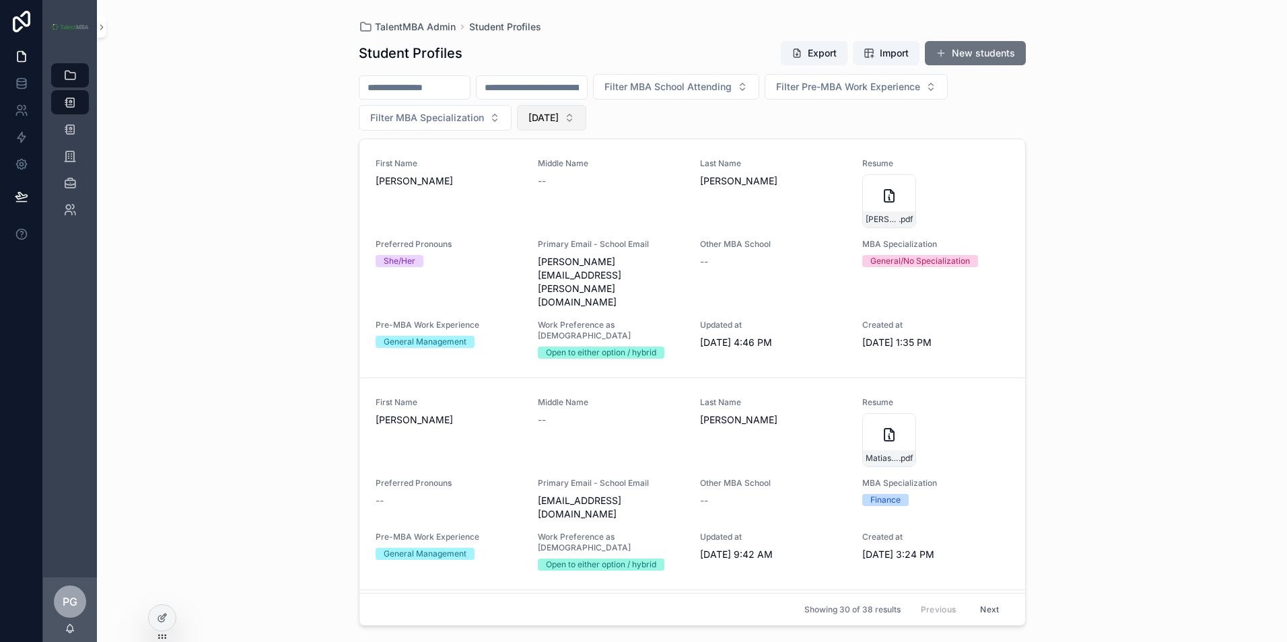
click at [557, 116] on span "[DATE]" at bounding box center [544, 117] width 30 height 13
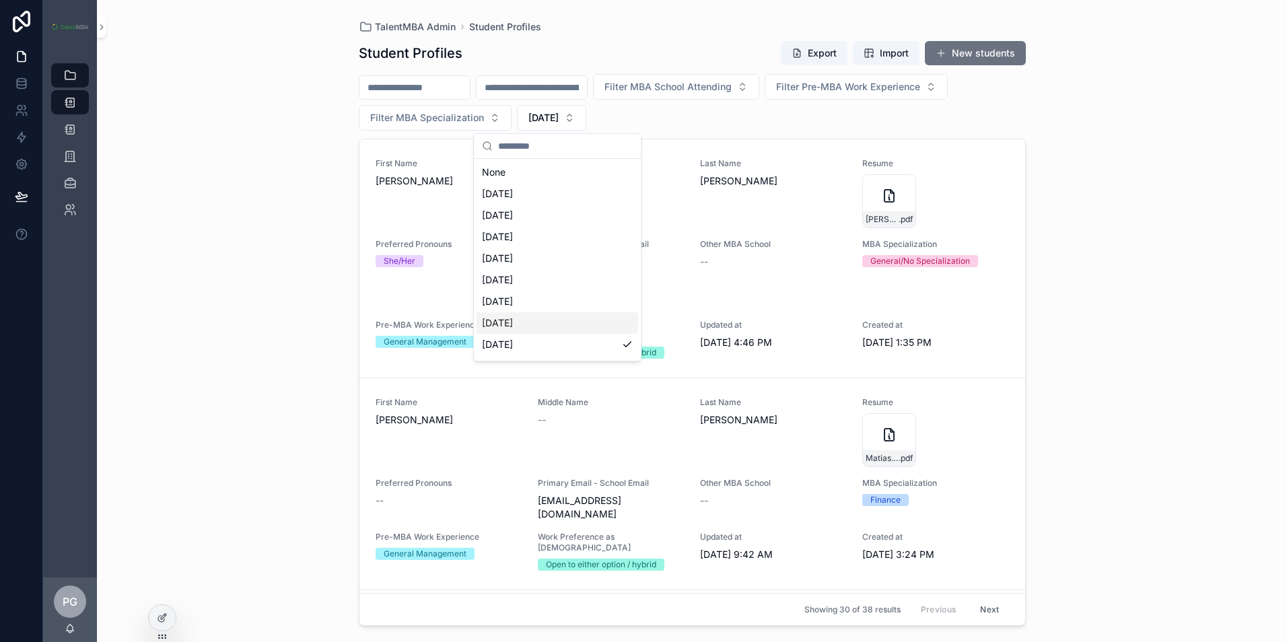
click at [564, 318] on div "[DATE]" at bounding box center [558, 323] width 162 height 22
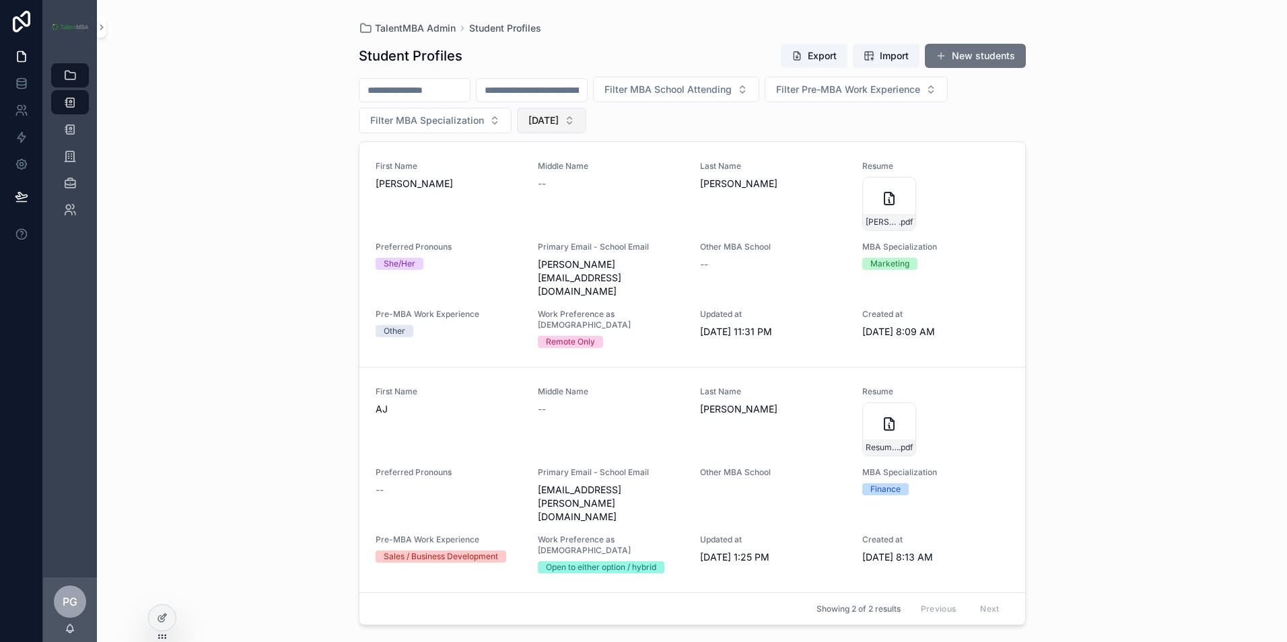
click at [586, 124] on button "[DATE]" at bounding box center [551, 121] width 69 height 26
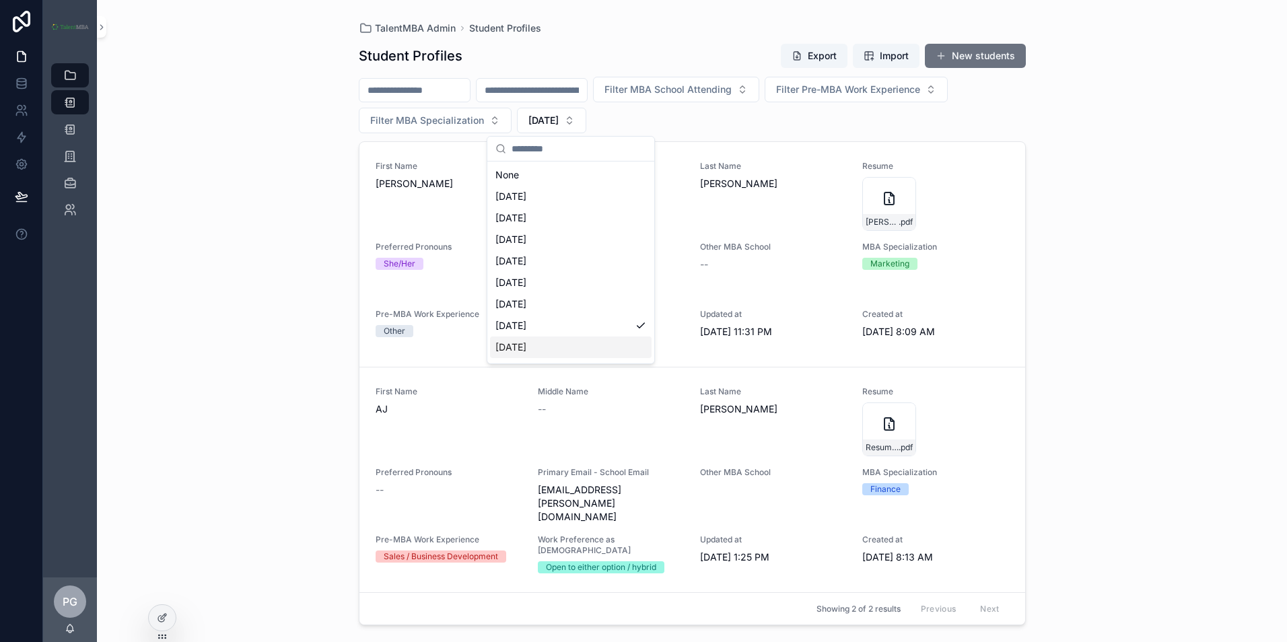
click at [590, 347] on div "[DATE]" at bounding box center [571, 348] width 162 height 22
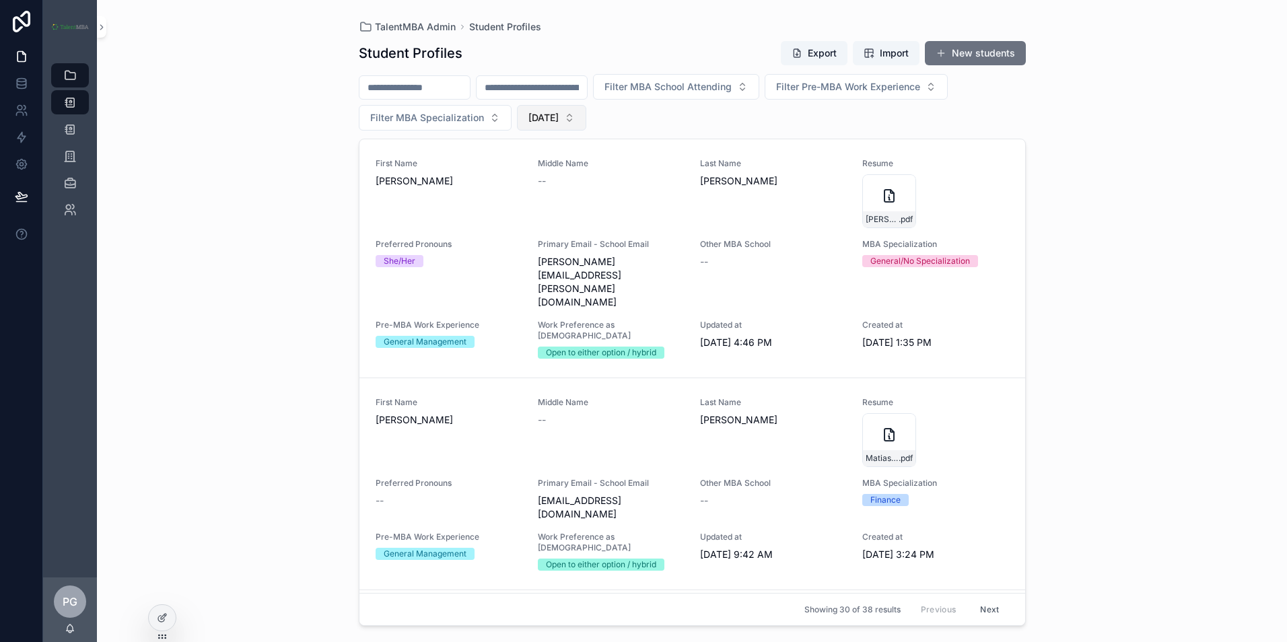
click at [555, 121] on span "[DATE]" at bounding box center [544, 117] width 30 height 13
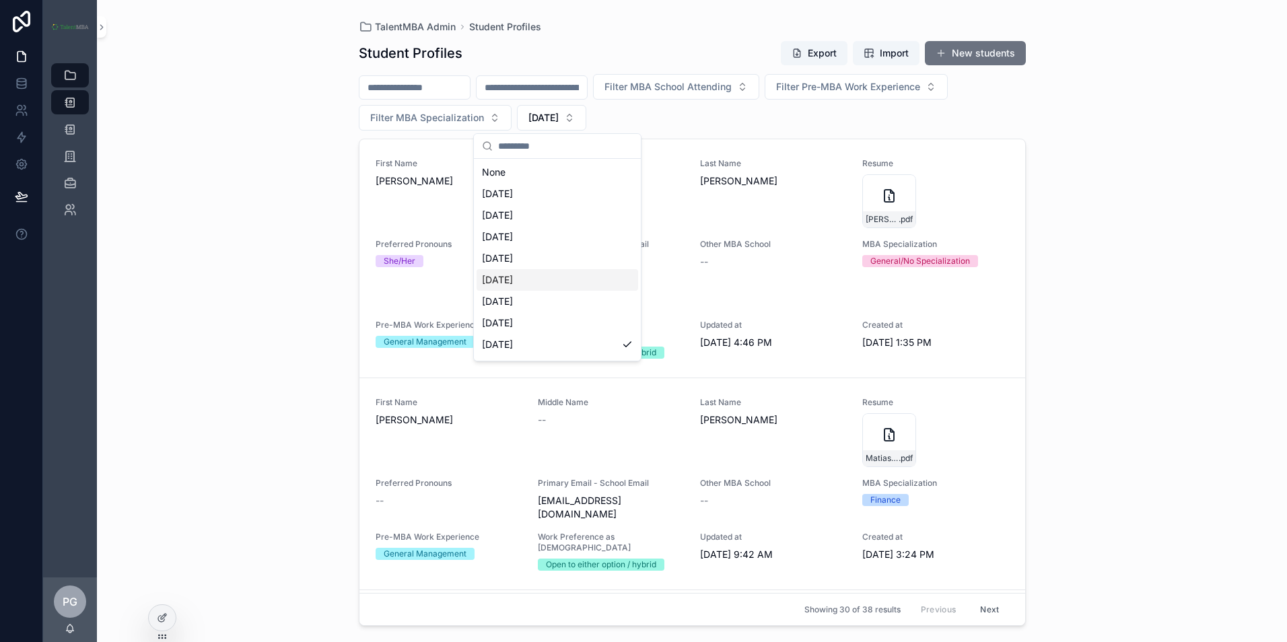
scroll to position [67, 0]
click at [575, 318] on div "[DATE]" at bounding box center [558, 321] width 162 height 22
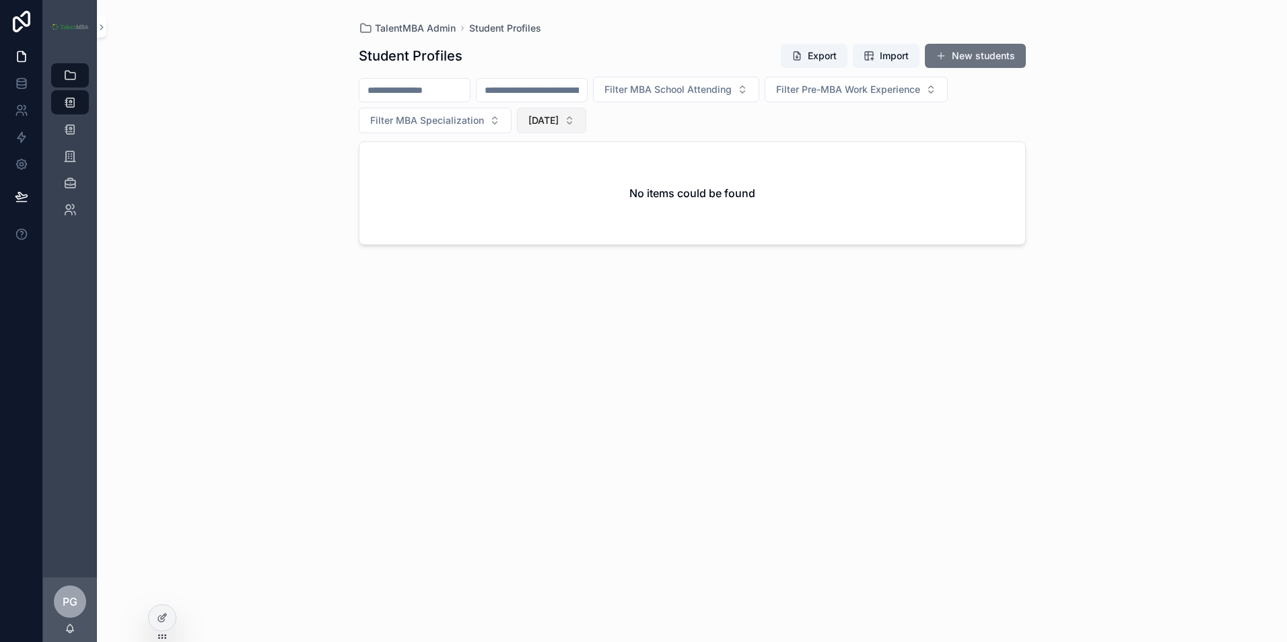
click at [572, 111] on button "[DATE]" at bounding box center [551, 121] width 69 height 26
click at [588, 261] on div "[DATE]" at bounding box center [571, 261] width 162 height 22
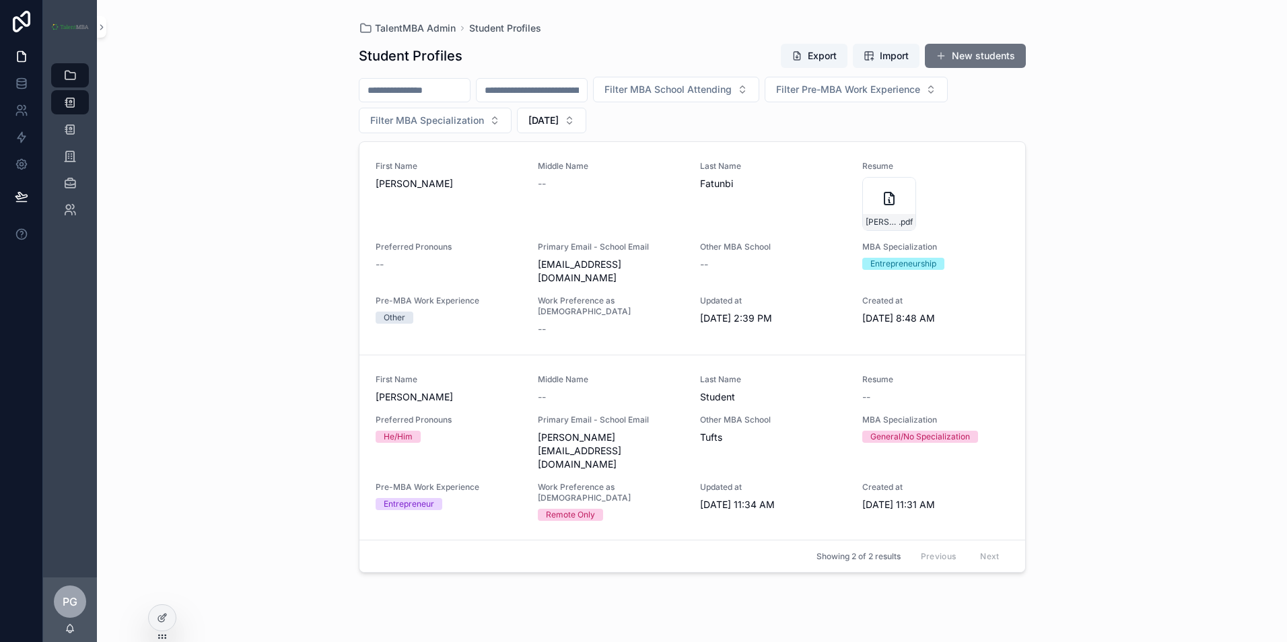
click at [576, 133] on div "Student Profiles Export Import New students Filter MBA School Attending Filter …" at bounding box center [692, 330] width 667 height 591
click at [895, 201] on icon "scrollable content" at bounding box center [889, 199] width 16 height 16
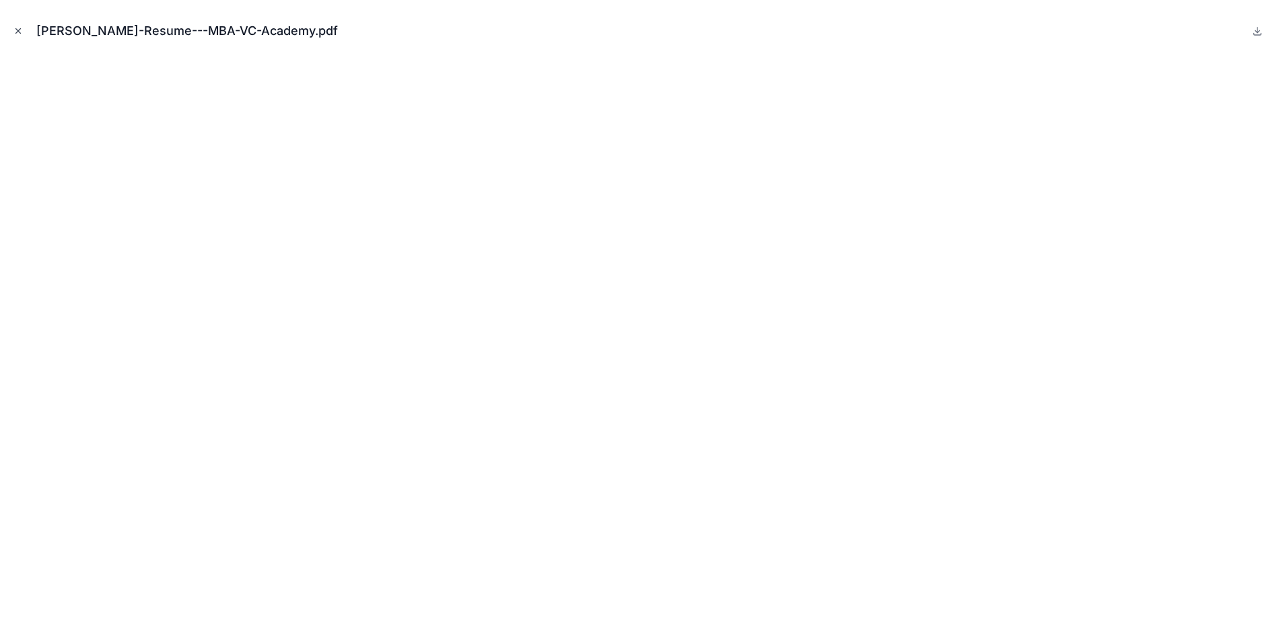
click at [15, 31] on icon "Close modal" at bounding box center [17, 30] width 9 height 9
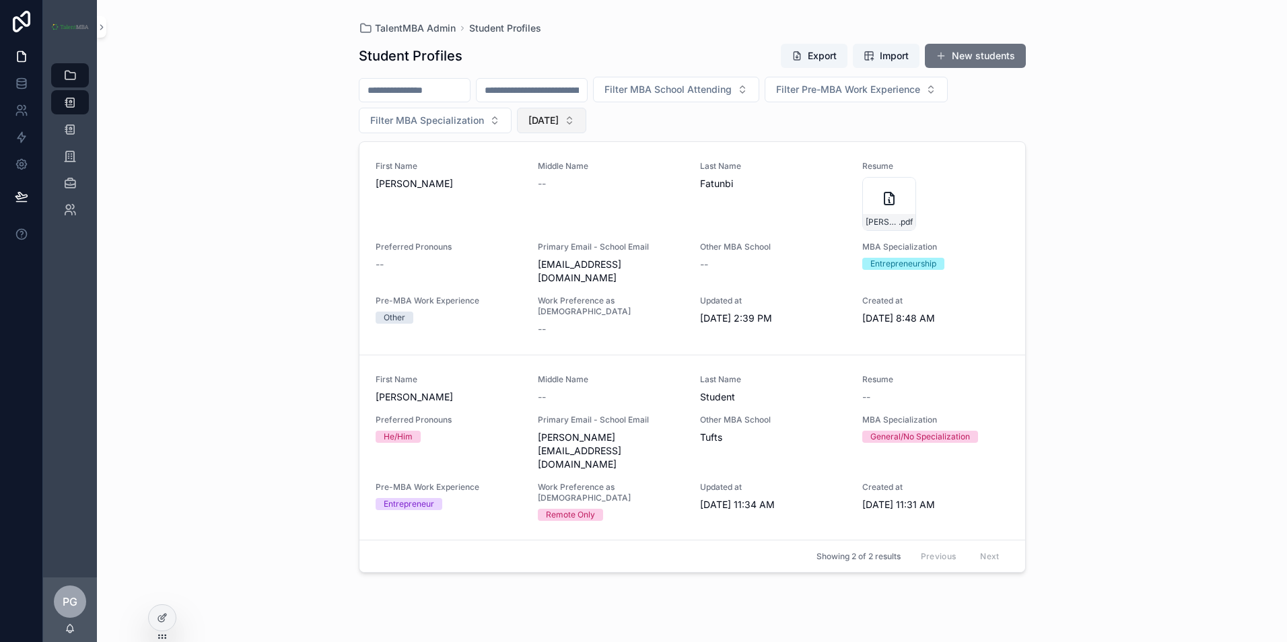
click at [559, 123] on span "[DATE]" at bounding box center [544, 120] width 30 height 13
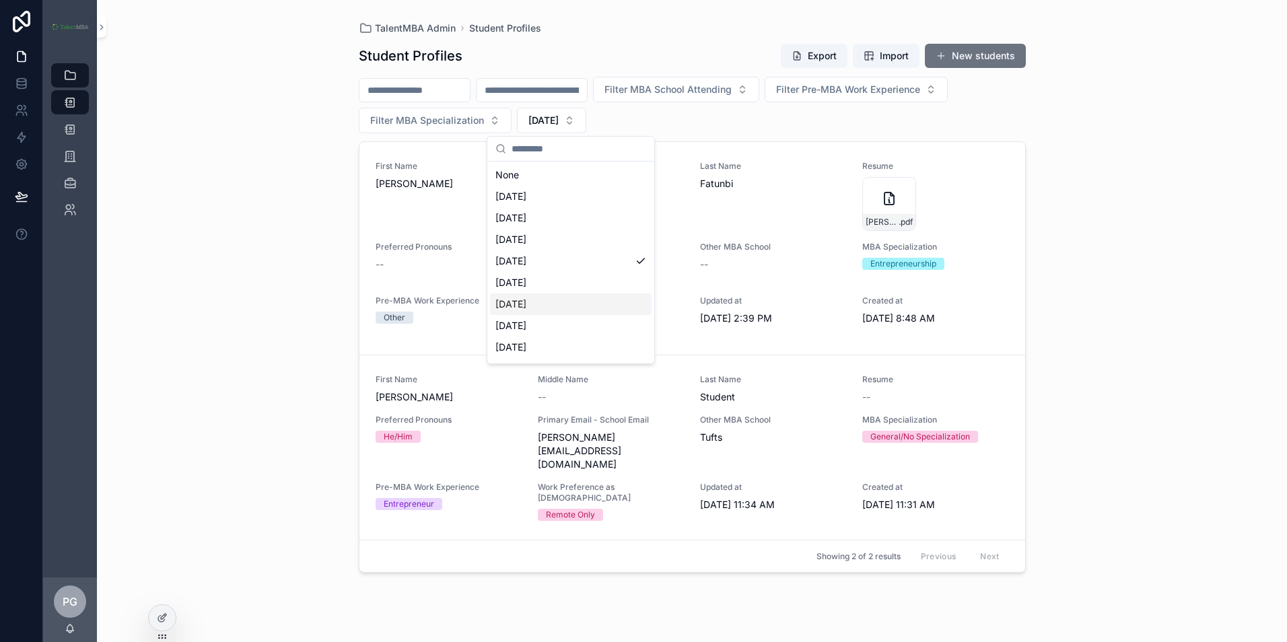
click at [611, 299] on div "[DATE]" at bounding box center [571, 305] width 162 height 22
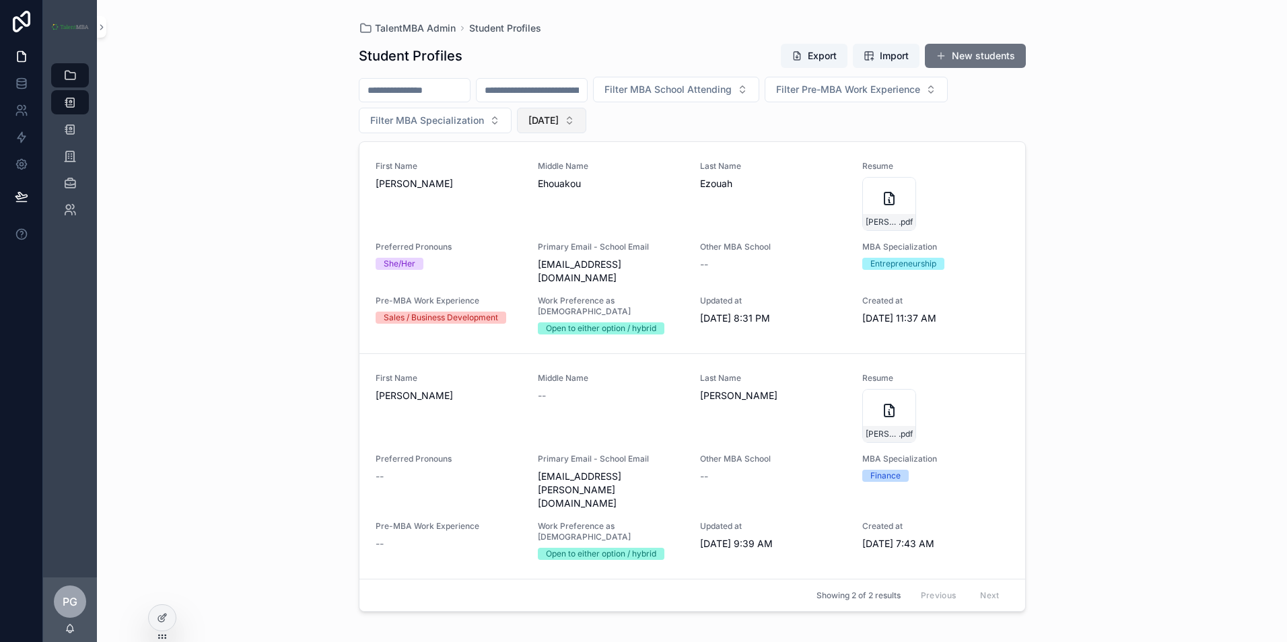
click at [559, 120] on span "[DATE]" at bounding box center [544, 120] width 30 height 13
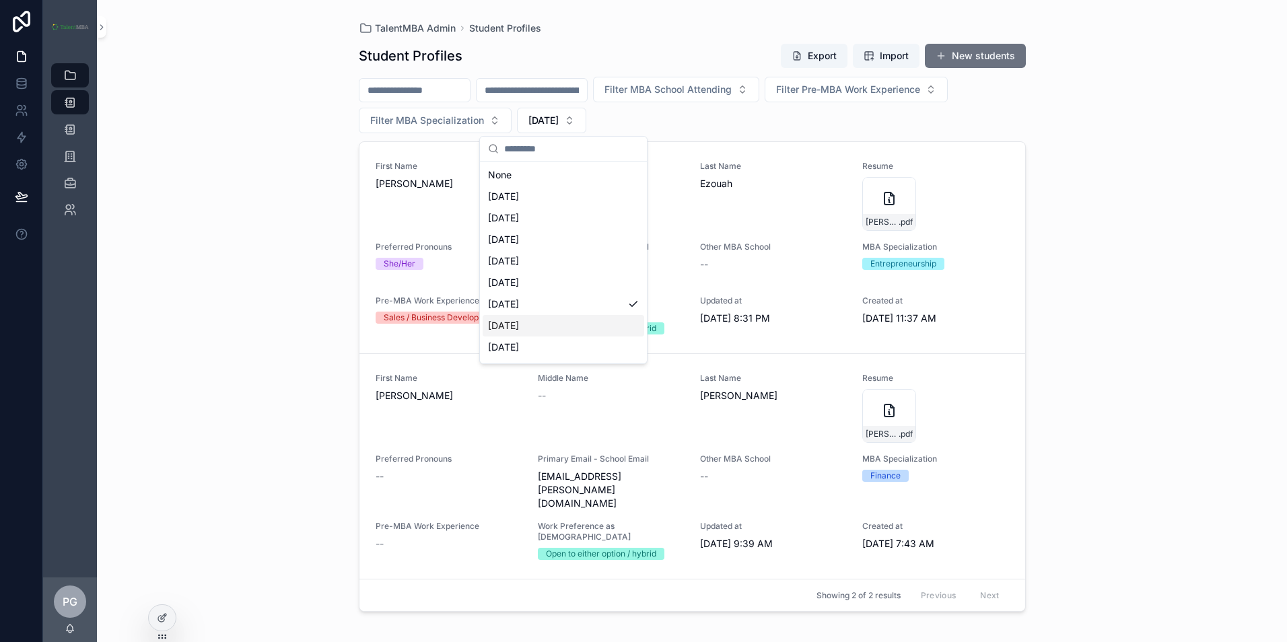
click at [566, 325] on div "[DATE]" at bounding box center [564, 326] width 162 height 22
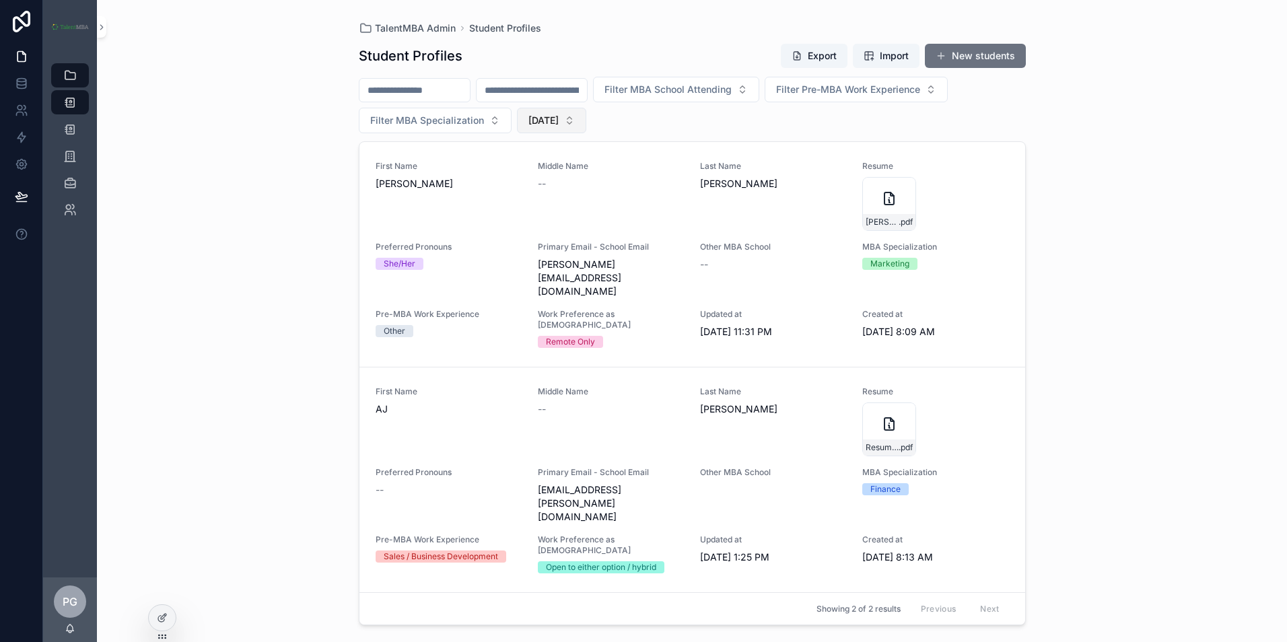
click at [559, 126] on span "[DATE]" at bounding box center [544, 120] width 30 height 13
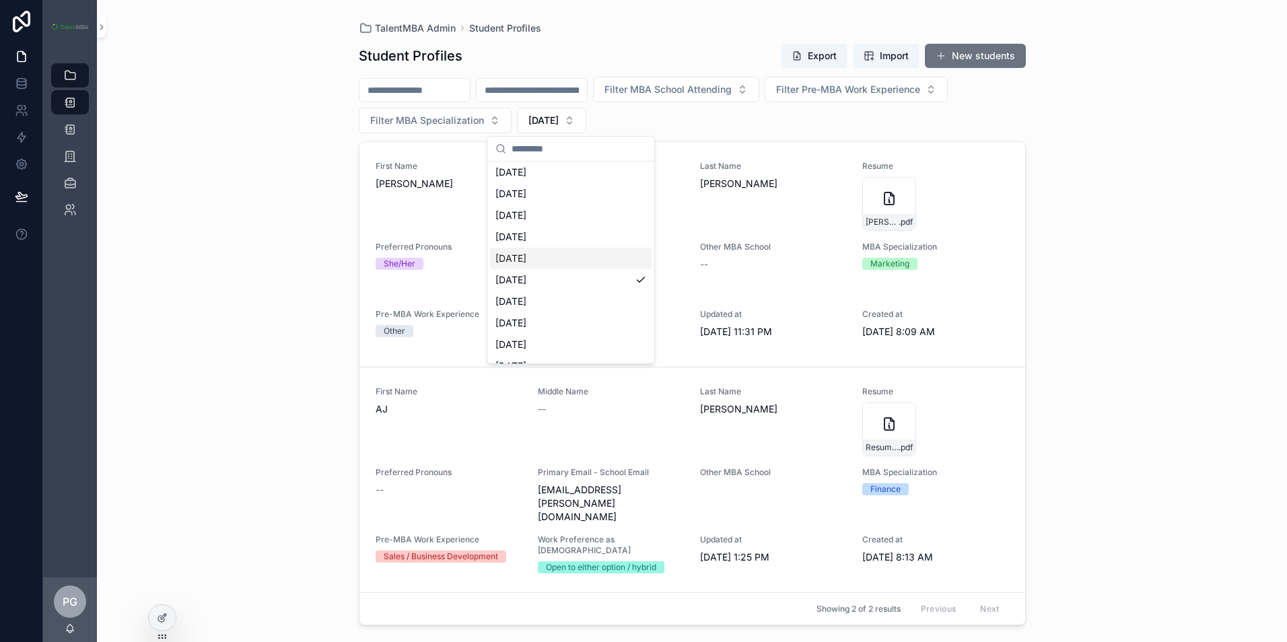
scroll to position [67, 0]
click at [573, 304] on div "[DATE]" at bounding box center [571, 302] width 162 height 22
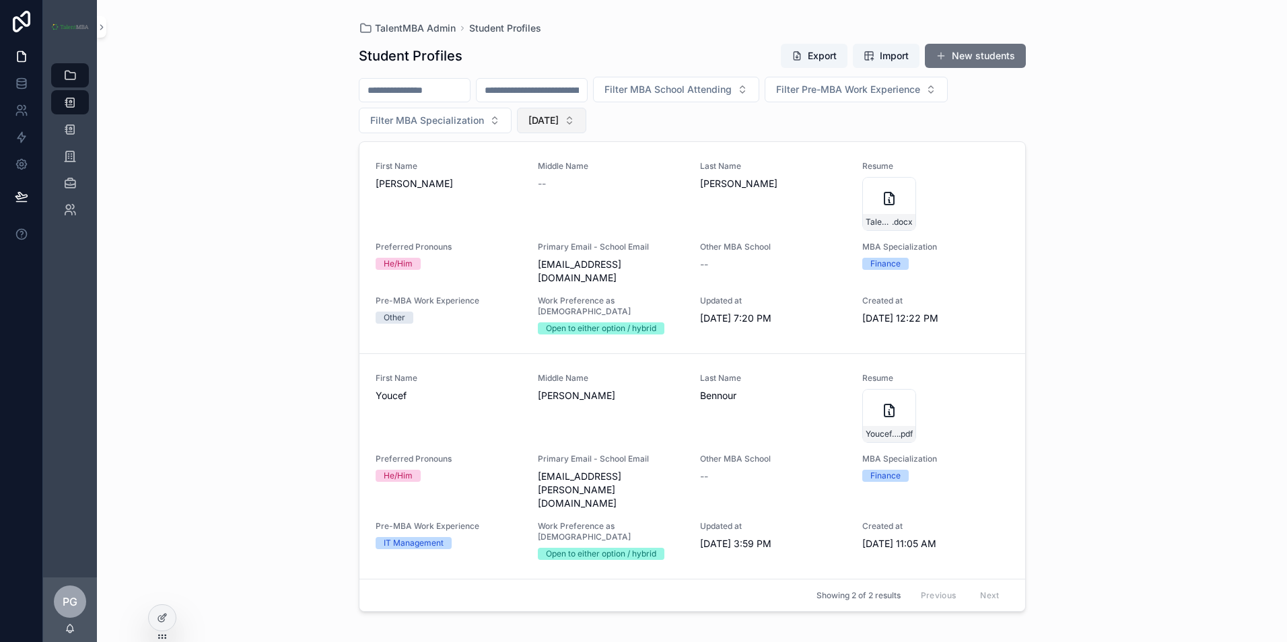
click at [559, 121] on span "[DATE]" at bounding box center [544, 120] width 30 height 13
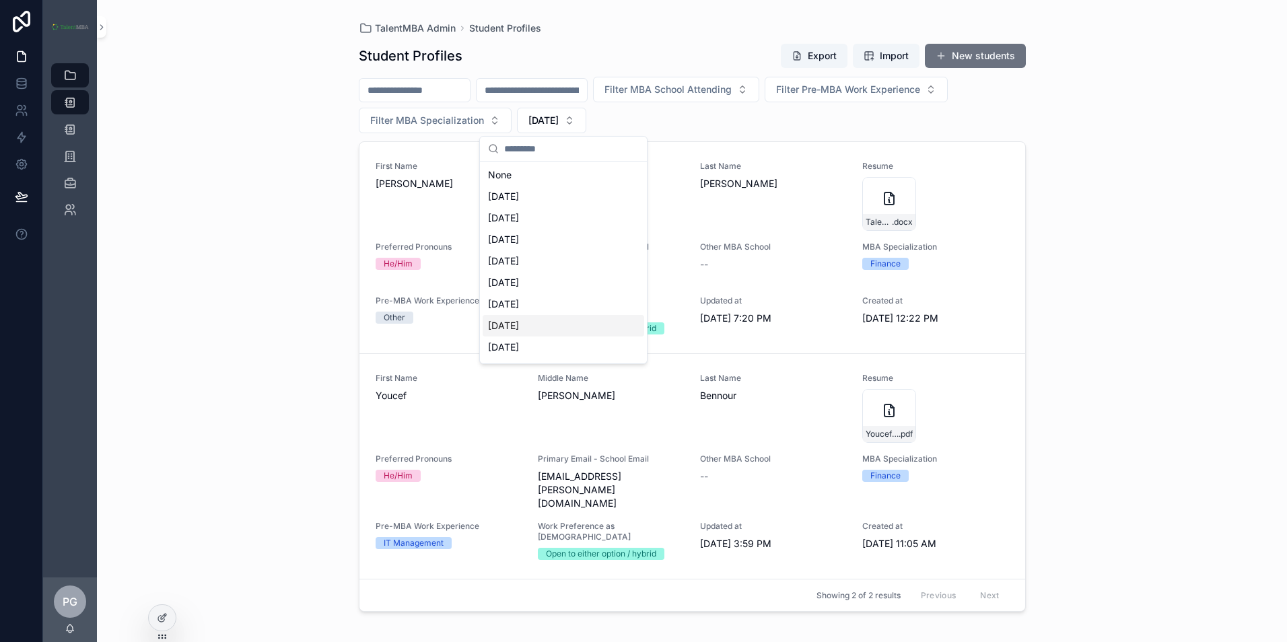
scroll to position [67, 0]
click at [585, 322] on div "[DATE]" at bounding box center [564, 323] width 162 height 22
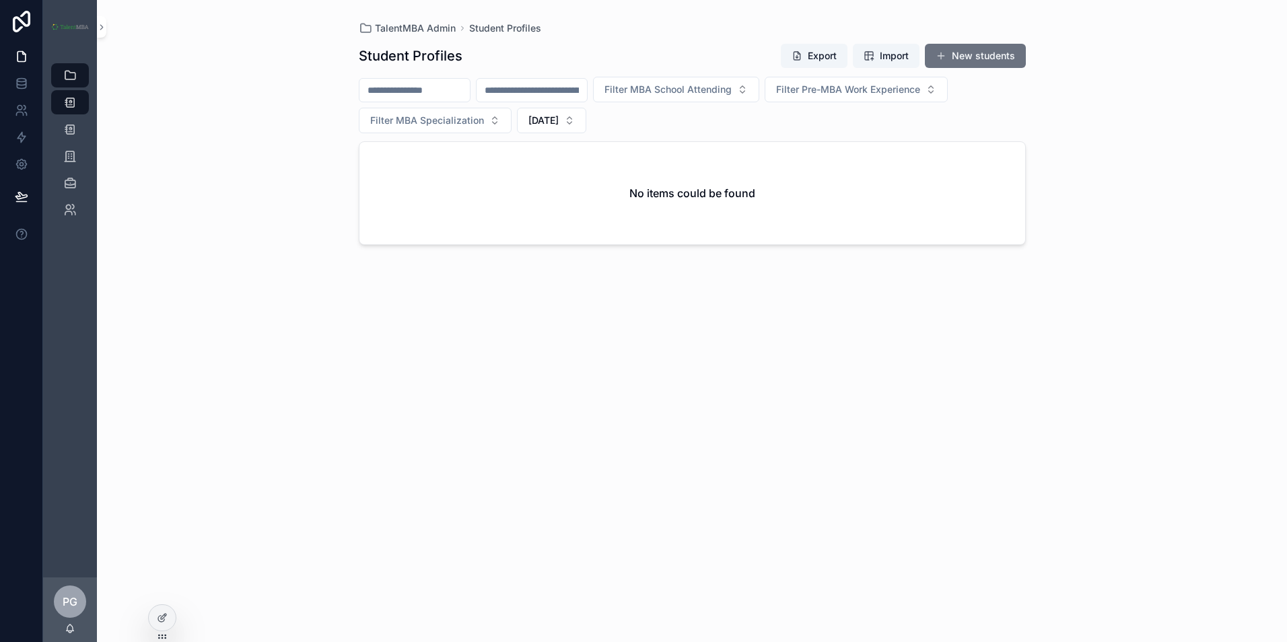
click at [254, 92] on div "TalentMBA Admin Student Profiles Student Profiles Export Import New students Fi…" at bounding box center [692, 321] width 1190 height 642
